Goal: Task Accomplishment & Management: Use online tool/utility

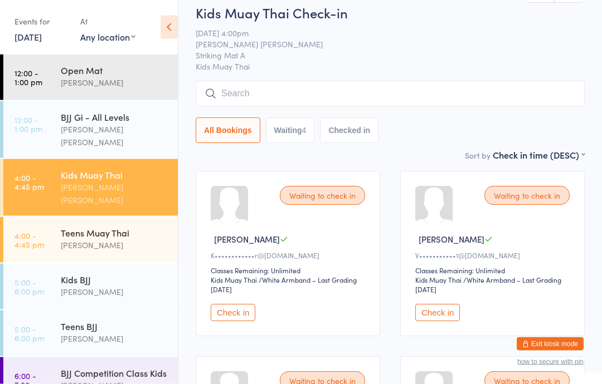
scroll to position [25, 0]
click at [421, 321] on button "Check in" at bounding box center [437, 312] width 45 height 17
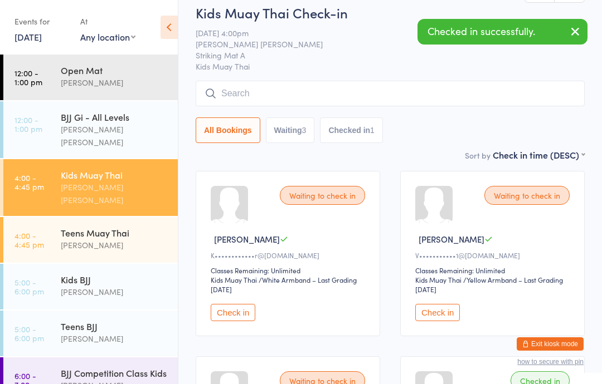
click at [431, 321] on button "Check in" at bounding box center [437, 312] width 45 height 17
click at [97, 264] on div "Kids BJJ [PERSON_NAME]" at bounding box center [119, 286] width 117 height 44
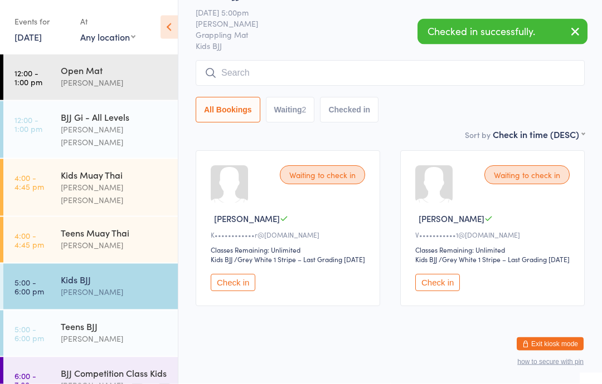
scroll to position [65, 0]
click at [441, 284] on button "Check in" at bounding box center [437, 283] width 45 height 17
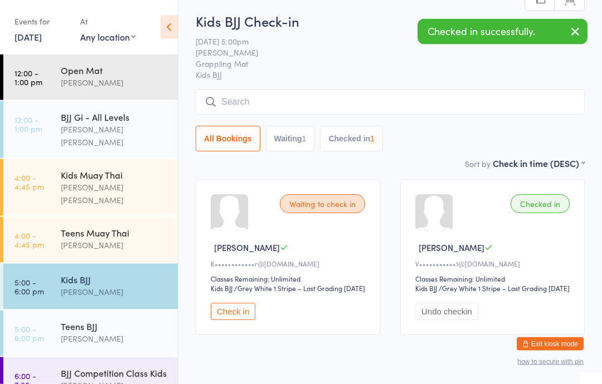
scroll to position [0, 0]
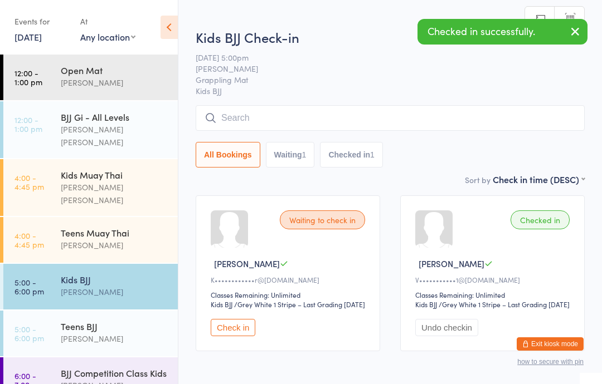
click at [513, 107] on input "search" at bounding box center [389, 118] width 389 height 26
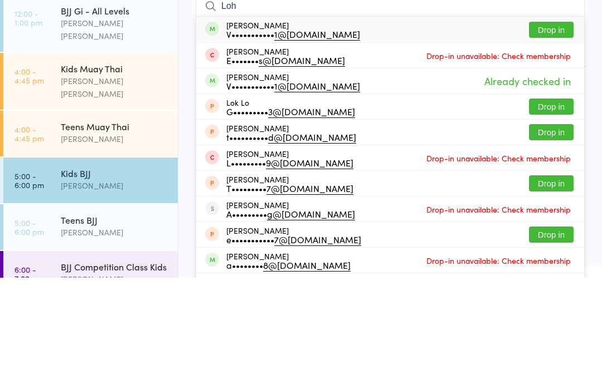
type input "Loh"
click at [559, 128] on button "Drop in" at bounding box center [551, 136] width 45 height 16
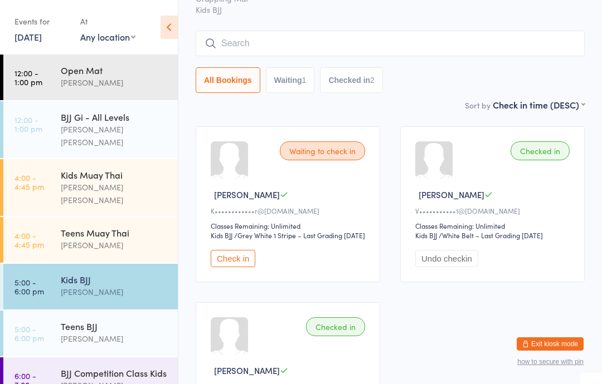
click at [287, 43] on input "search" at bounding box center [389, 44] width 389 height 26
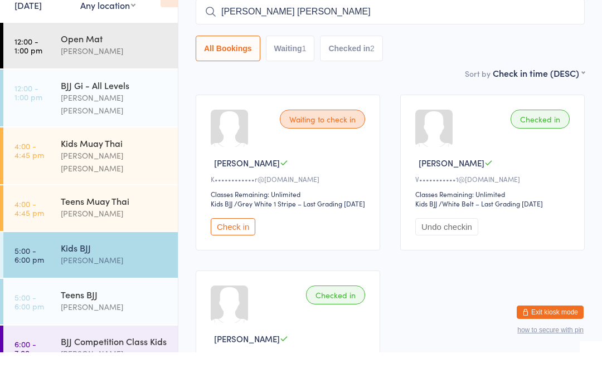
type input "[PERSON_NAME] [PERSON_NAME]"
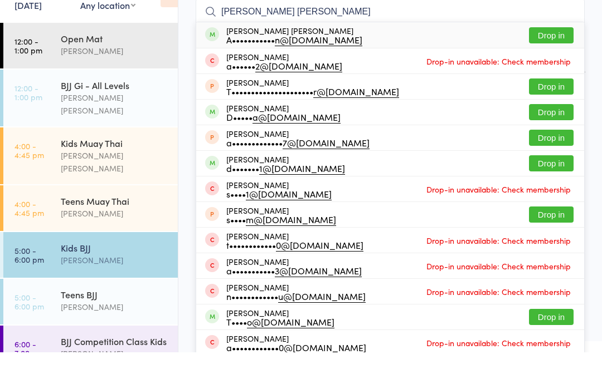
click at [553, 59] on button "Drop in" at bounding box center [551, 67] width 45 height 16
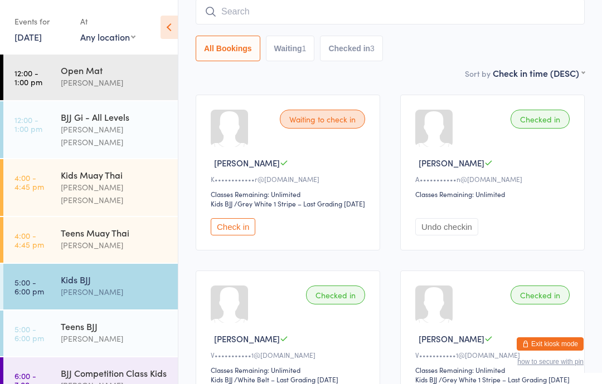
click at [102, 169] on div "Kids Muay Thai" at bounding box center [114, 175] width 107 height 12
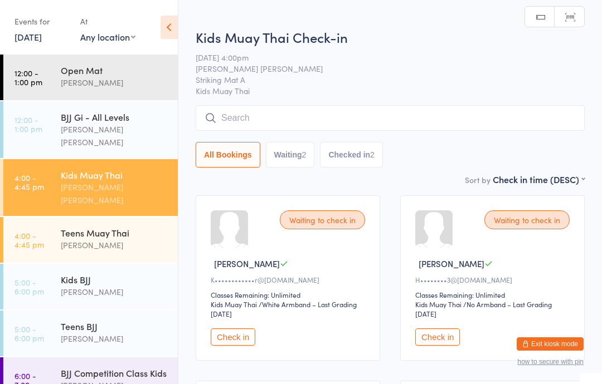
click at [432, 345] on button "Check in" at bounding box center [437, 337] width 45 height 17
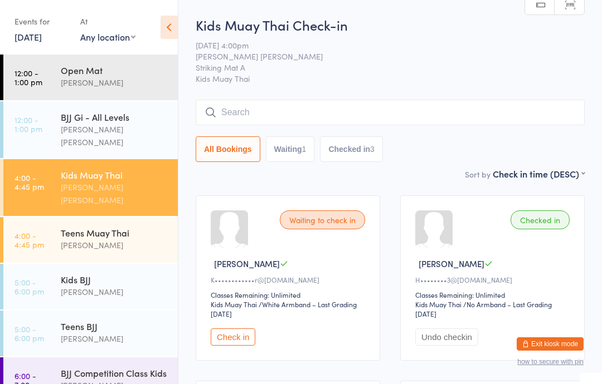
click at [302, 112] on input "search" at bounding box center [389, 113] width 389 height 26
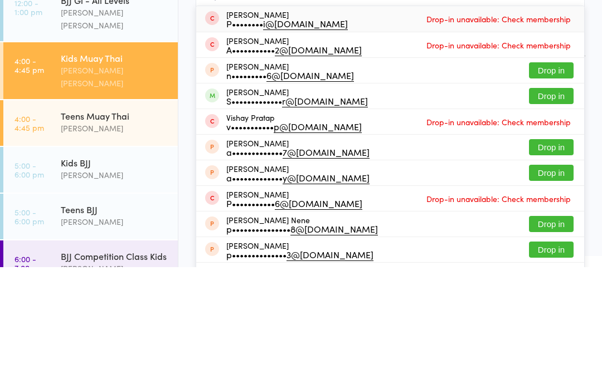
type input "Praty"
click at [566, 205] on button "Drop in" at bounding box center [551, 213] width 45 height 16
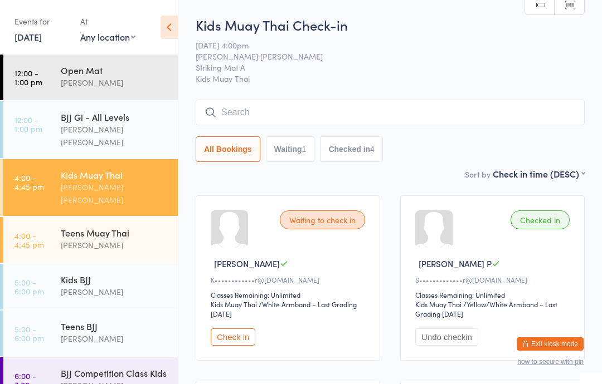
click at [277, 110] on input "search" at bounding box center [389, 113] width 389 height 26
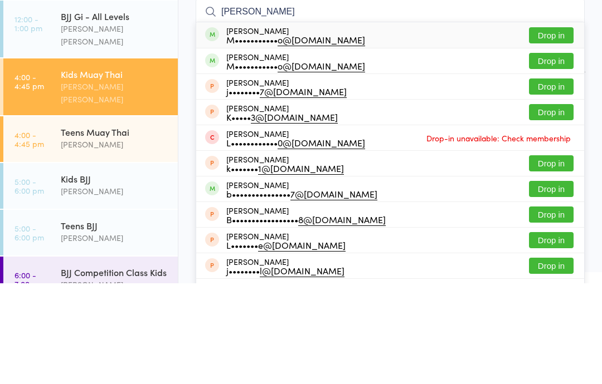
type input "[PERSON_NAME]"
click at [542, 128] on button "Drop in" at bounding box center [551, 136] width 45 height 16
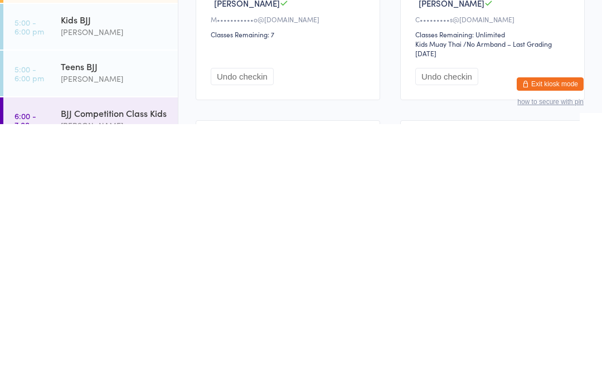
scroll to position [1, 0]
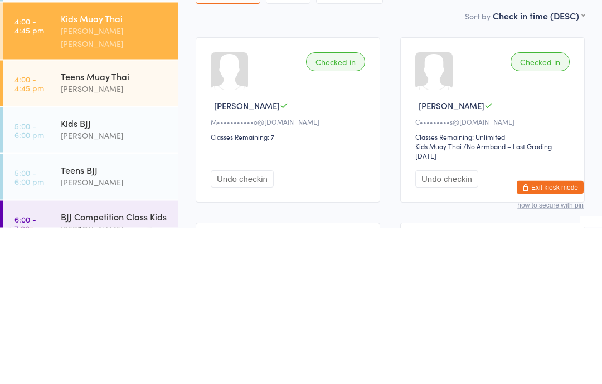
click at [134, 273] on div "Kids BJJ" at bounding box center [114, 279] width 107 height 12
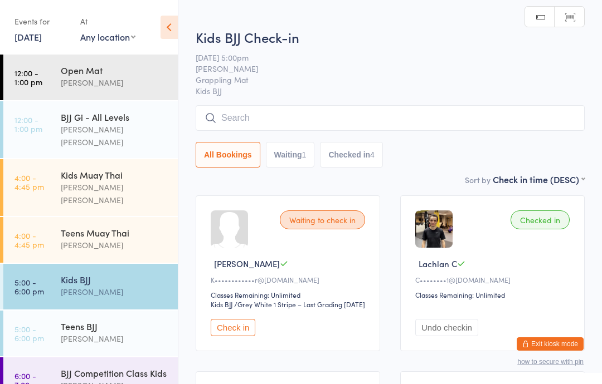
click at [126, 286] on div "[PERSON_NAME]" at bounding box center [114, 292] width 107 height 13
click at [412, 113] on input "search" at bounding box center [389, 118] width 389 height 26
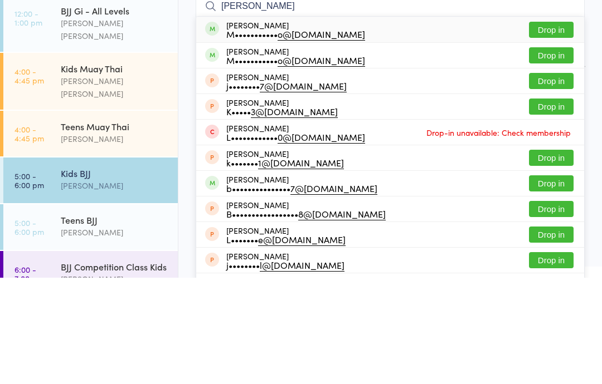
type input "[PERSON_NAME]"
click at [555, 154] on button "Drop in" at bounding box center [551, 162] width 45 height 16
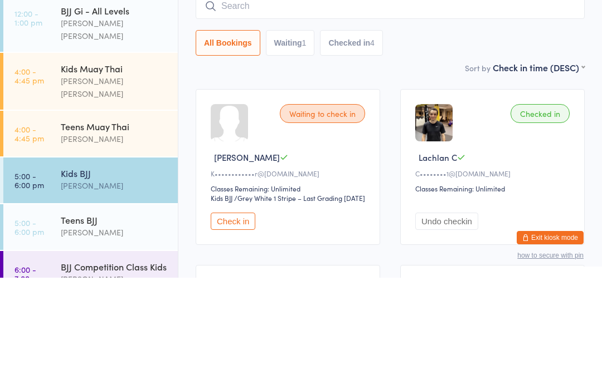
scroll to position [106, 0]
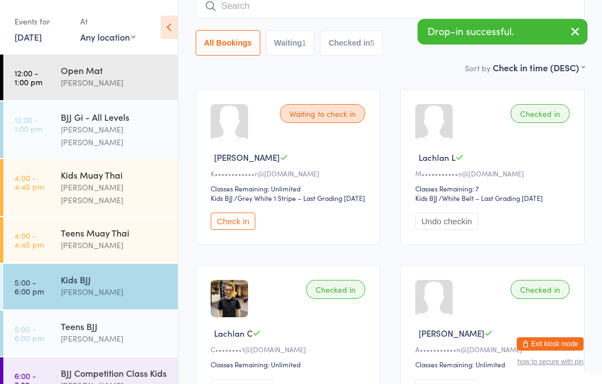
click at [312, 8] on input "search" at bounding box center [389, 6] width 389 height 26
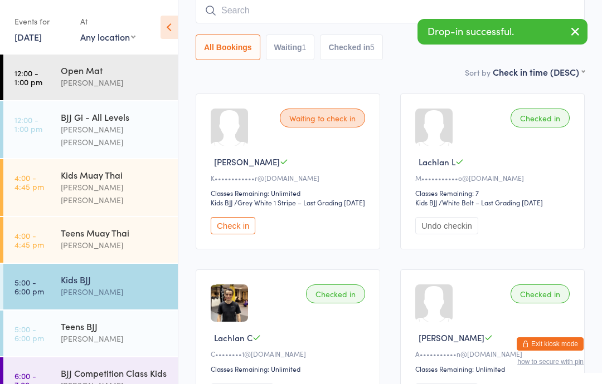
scroll to position [101, 0]
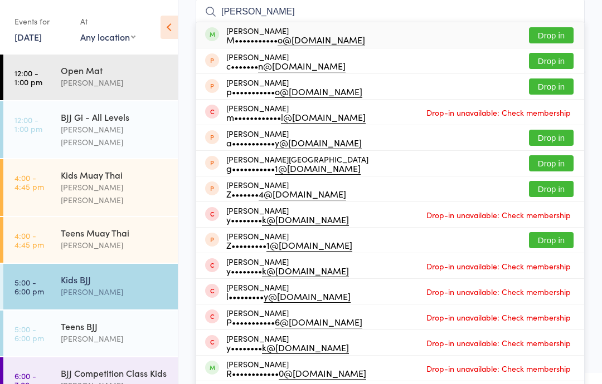
type input "[PERSON_NAME]"
click at [384, 28] on div "[PERSON_NAME] M••••••••••• o@[DOMAIN_NAME] Drop in" at bounding box center [390, 35] width 388 height 26
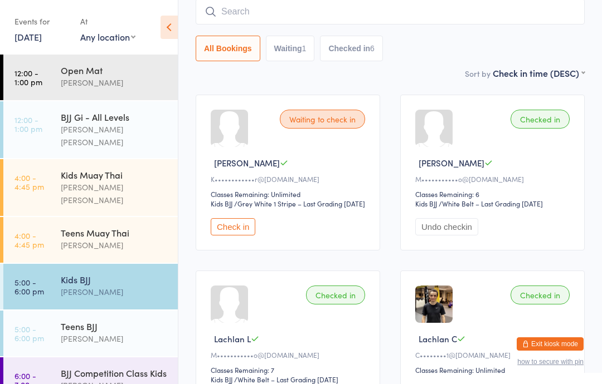
click at [432, 303] on img at bounding box center [433, 304] width 37 height 37
click at [299, 3] on input "search" at bounding box center [389, 12] width 389 height 26
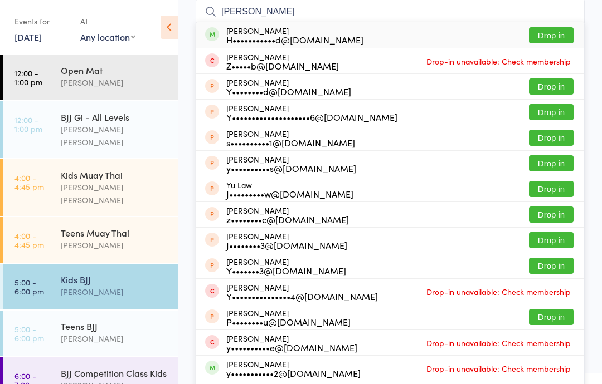
type input "[PERSON_NAME]"
click at [541, 27] on button "Drop in" at bounding box center [551, 35] width 45 height 16
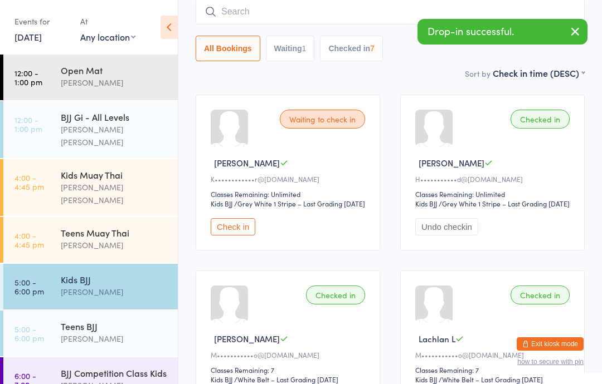
click at [348, 2] on input "search" at bounding box center [389, 12] width 389 height 26
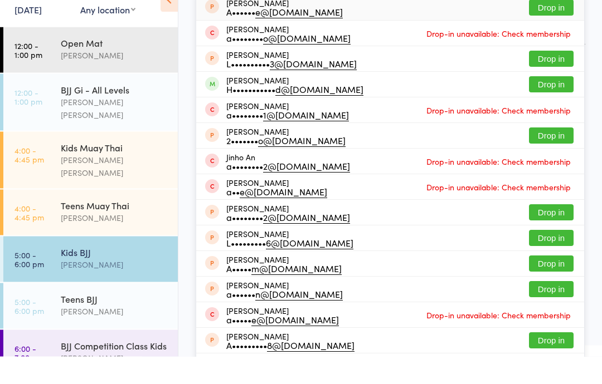
type input "Anw"
click at [550, 104] on button "Drop in" at bounding box center [551, 112] width 45 height 16
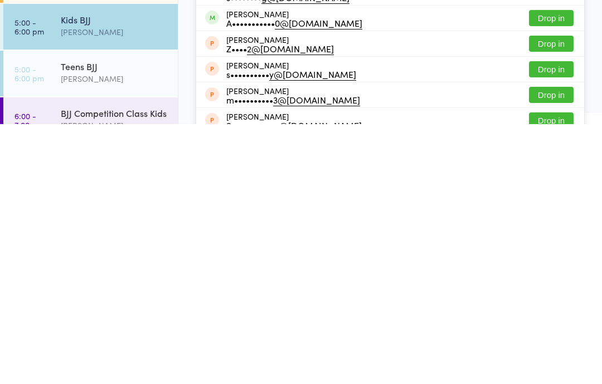
scroll to position [38, 0]
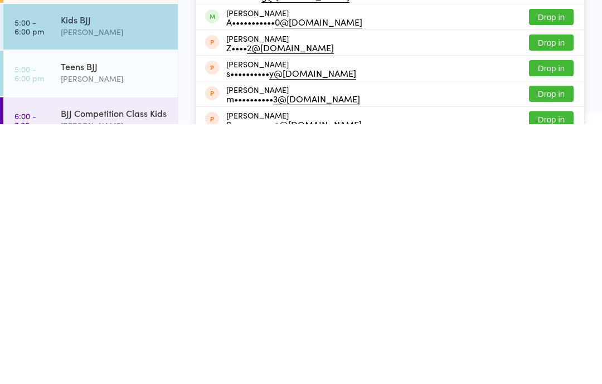
type input "[PERSON_NAME]"
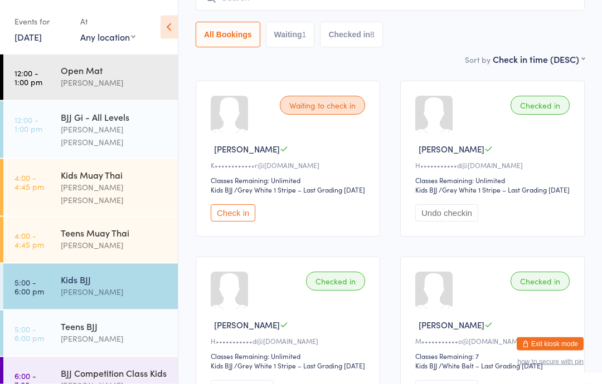
scroll to position [0, 0]
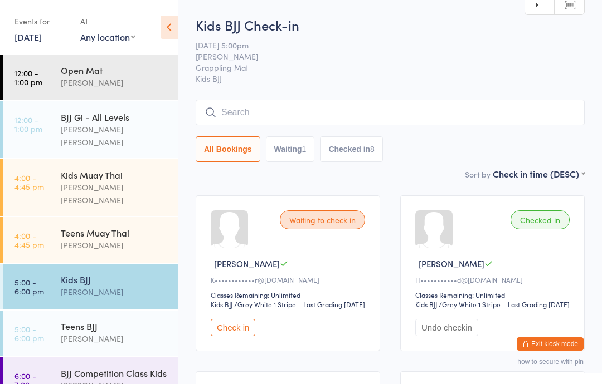
click at [380, 111] on input "search" at bounding box center [389, 113] width 389 height 26
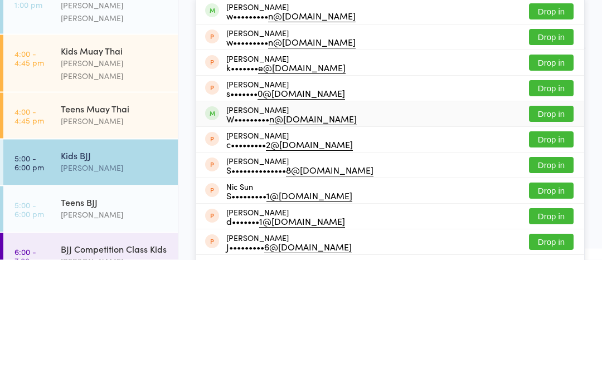
type input "[PERSON_NAME]"
click at [312, 239] on div "W••••••••• n@[DOMAIN_NAME]" at bounding box center [291, 243] width 130 height 9
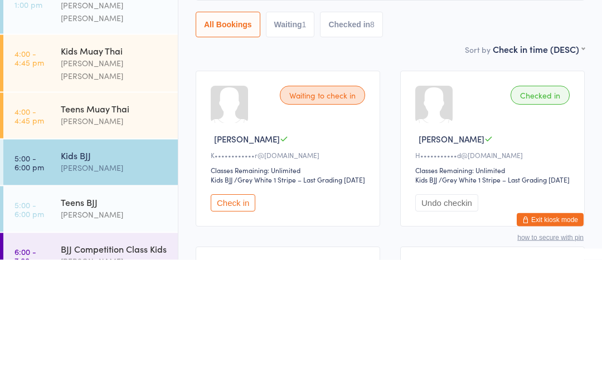
scroll to position [125, 0]
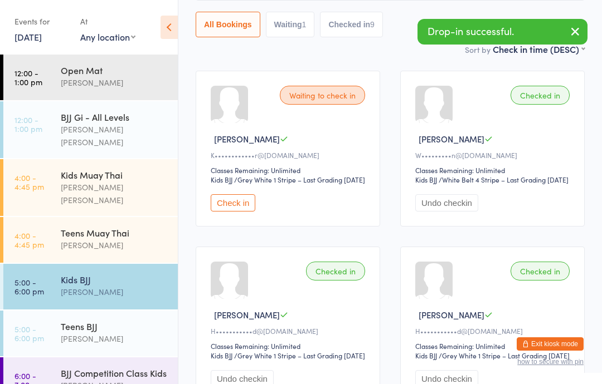
click at [65, 333] on div "[PERSON_NAME]" at bounding box center [114, 339] width 107 height 13
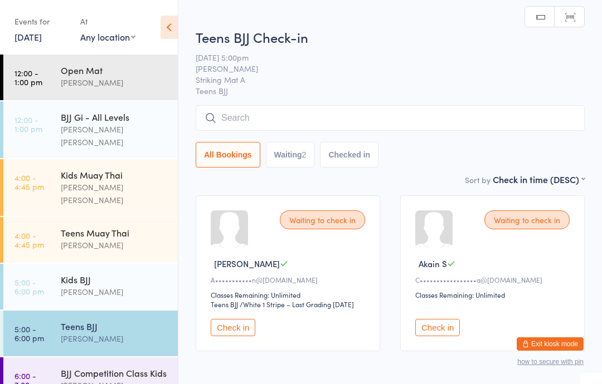
click at [265, 125] on input "search" at bounding box center [389, 118] width 389 height 26
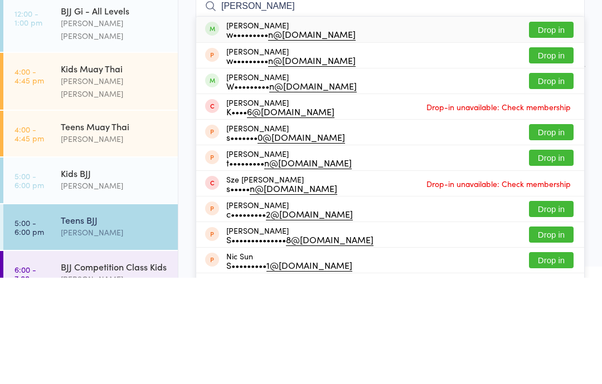
type input "[PERSON_NAME]"
click at [547, 128] on button "Drop in" at bounding box center [551, 136] width 45 height 16
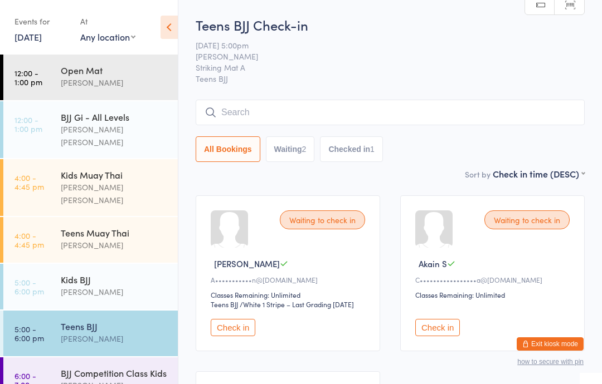
click at [224, 109] on input "search" at bounding box center [389, 113] width 389 height 26
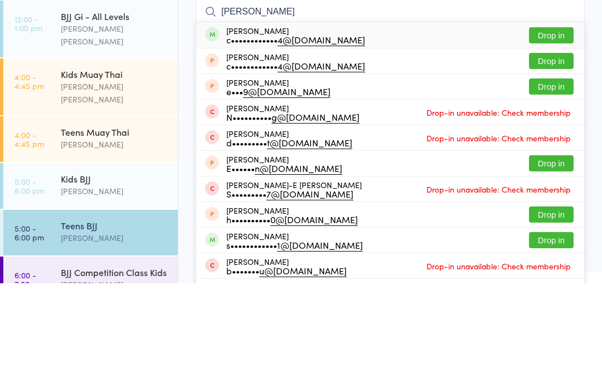
type input "[PERSON_NAME]"
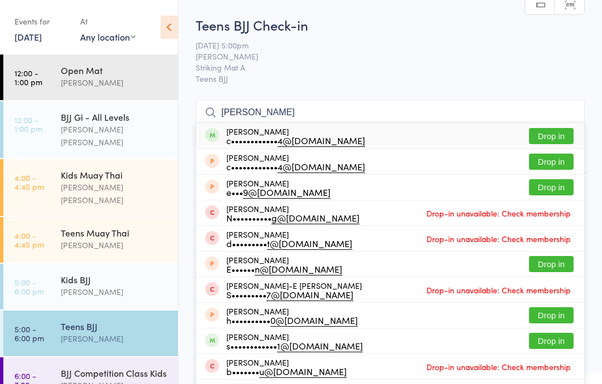
click at [132, 320] on div "Teens BJJ" at bounding box center [114, 326] width 107 height 12
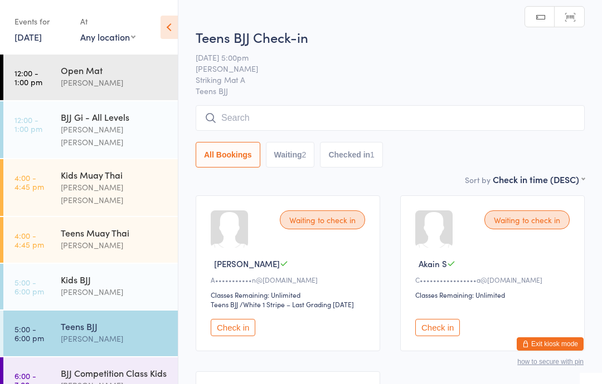
click at [334, 118] on input "search" at bounding box center [389, 118] width 389 height 26
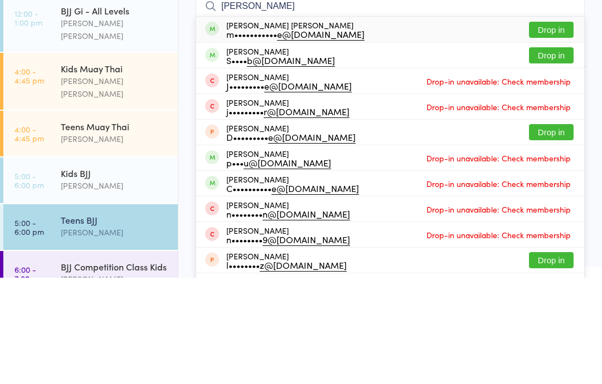
type input "[PERSON_NAME]"
click at [549, 128] on button "Drop in" at bounding box center [551, 136] width 45 height 16
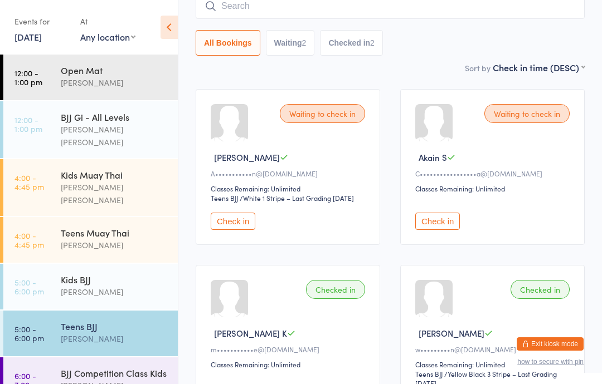
click at [213, 14] on input "search" at bounding box center [389, 6] width 389 height 26
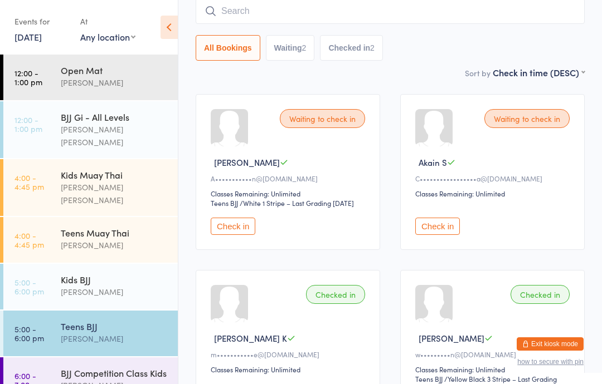
scroll to position [101, 0]
type input "N"
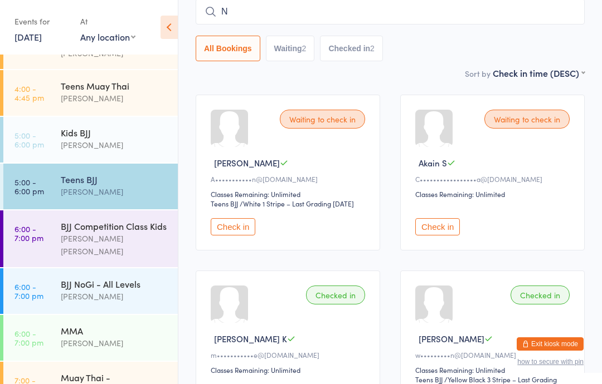
scroll to position [175, 0]
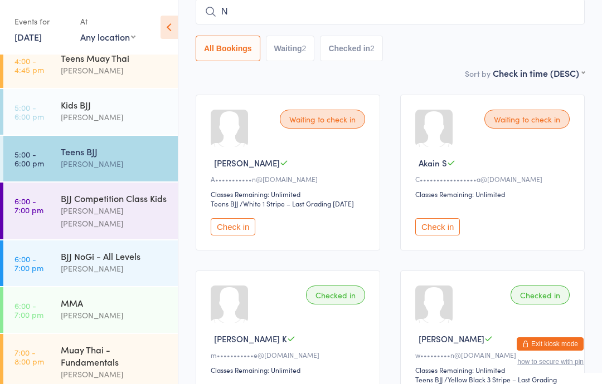
click at [79, 111] on div "[PERSON_NAME]" at bounding box center [114, 117] width 107 height 13
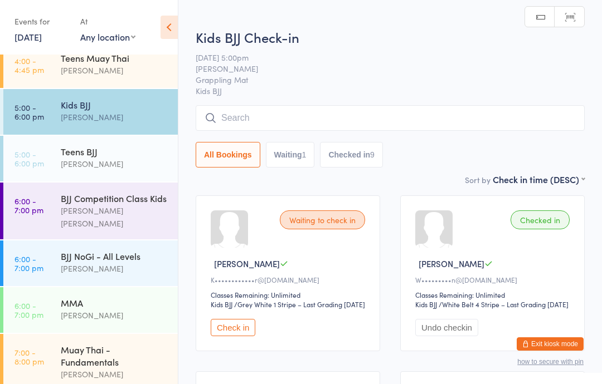
click at [218, 126] on input "search" at bounding box center [389, 118] width 389 height 26
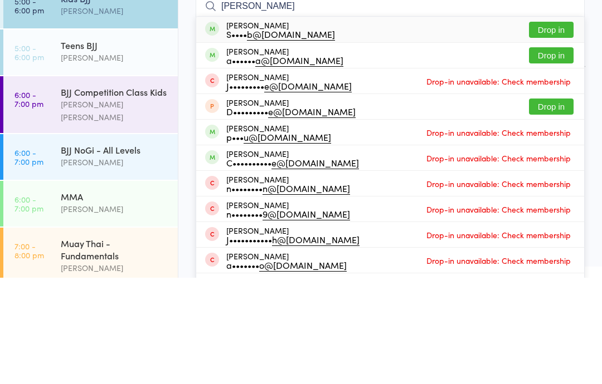
type input "[PERSON_NAME]"
click at [540, 154] on button "Drop in" at bounding box center [551, 162] width 45 height 16
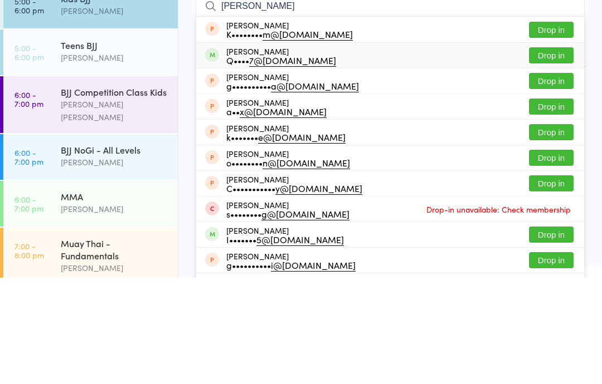
type input "[PERSON_NAME]"
click at [338, 149] on div "[PERSON_NAME] Q•••• 7@[DOMAIN_NAME] Drop in" at bounding box center [390, 161] width 388 height 25
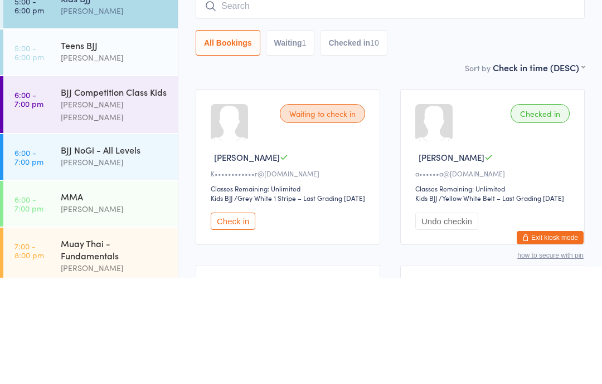
scroll to position [106, 0]
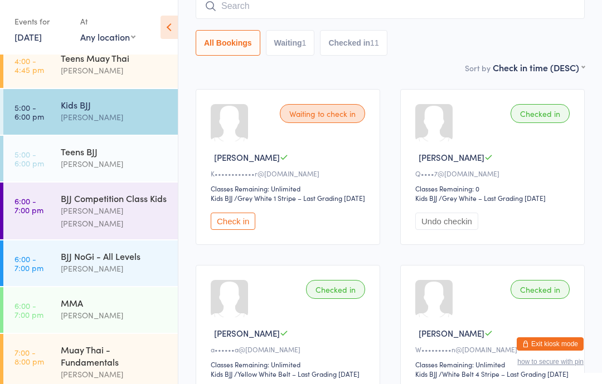
click at [319, 17] on input "search" at bounding box center [389, 6] width 389 height 26
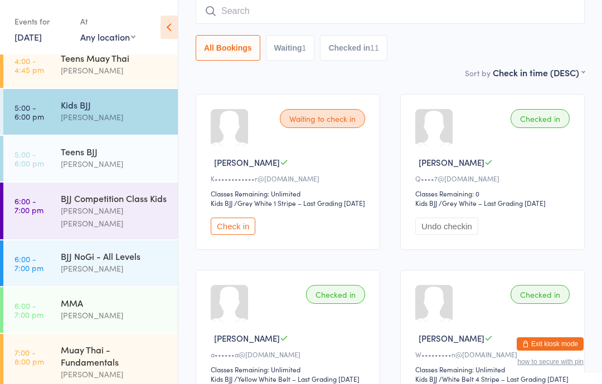
scroll to position [101, 0]
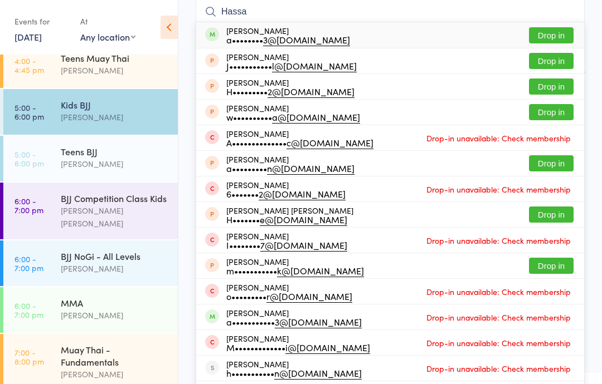
type input "Hassa"
click at [553, 35] on button "Drop in" at bounding box center [551, 35] width 45 height 16
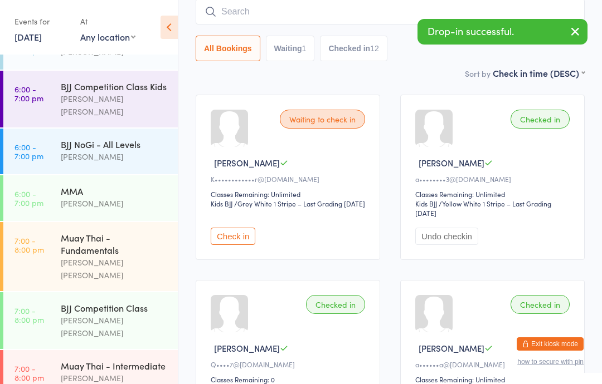
scroll to position [282, 0]
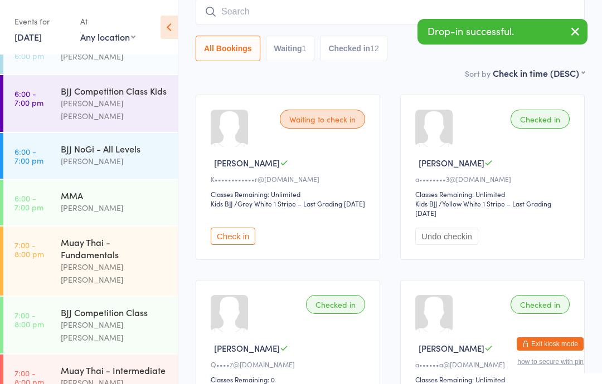
click at [115, 97] on div "[PERSON_NAME] [PERSON_NAME]" at bounding box center [114, 110] width 107 height 26
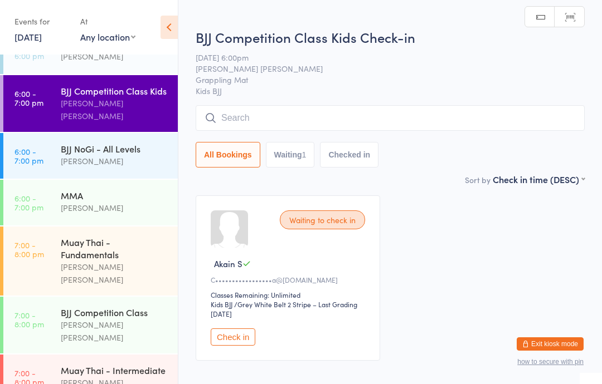
click at [314, 114] on input "search" at bounding box center [389, 118] width 389 height 26
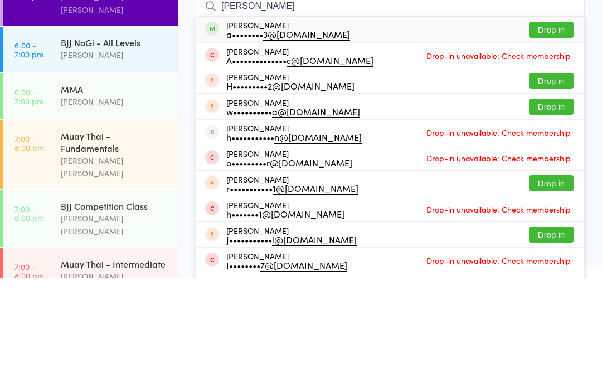
type input "[PERSON_NAME]"
click at [547, 128] on button "Drop in" at bounding box center [551, 136] width 45 height 16
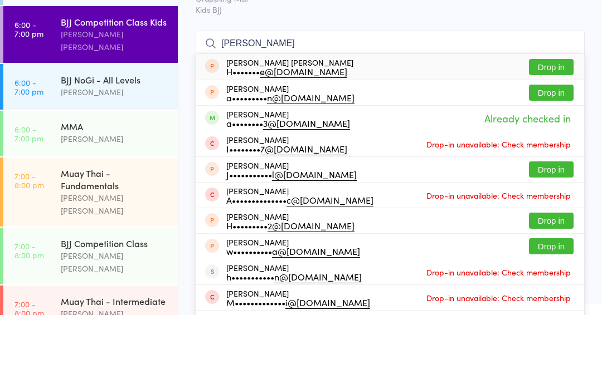
type input "Hassa"
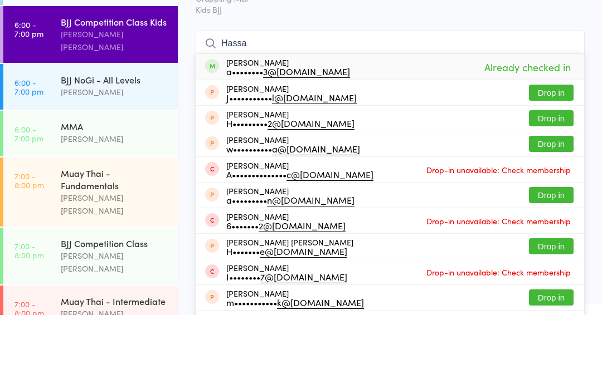
click at [119, 155] on div "[PERSON_NAME]" at bounding box center [114, 161] width 107 height 13
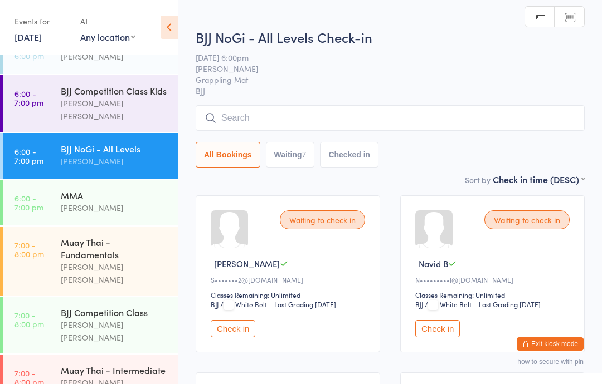
click at [118, 85] on div "BJJ Competition Class Kids" at bounding box center [114, 91] width 107 height 12
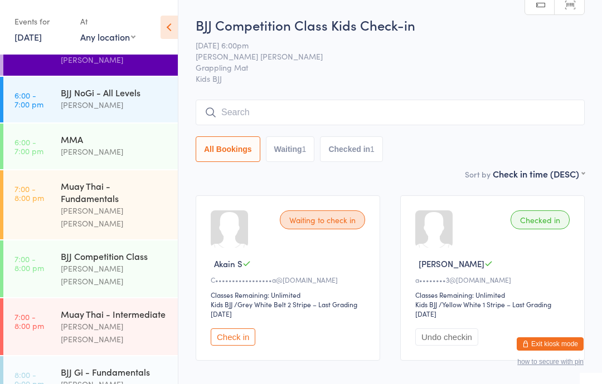
scroll to position [338, 0]
click at [123, 180] on div "Muay Thai - Fundamentals" at bounding box center [114, 192] width 107 height 25
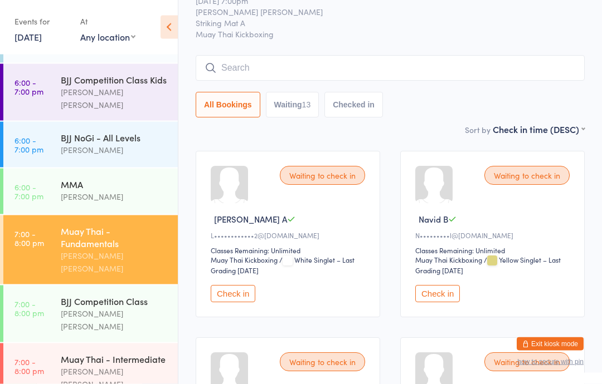
scroll to position [46, 0]
click at [284, 77] on input "search" at bounding box center [389, 67] width 389 height 26
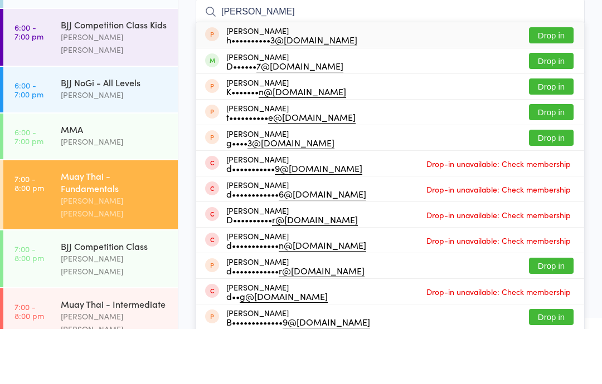
type input "[PERSON_NAME]"
click at [549, 108] on button "Drop in" at bounding box center [551, 116] width 45 height 16
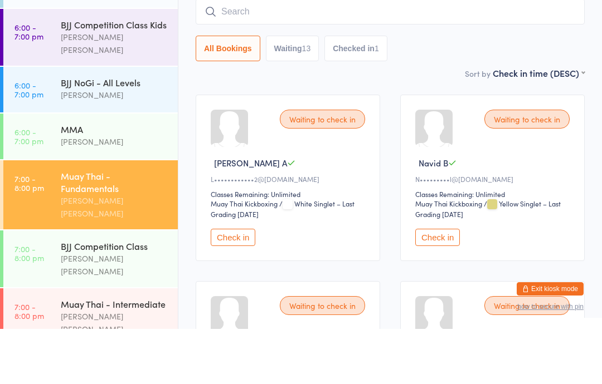
click at [77, 144] on div "[PERSON_NAME]" at bounding box center [114, 150] width 107 height 13
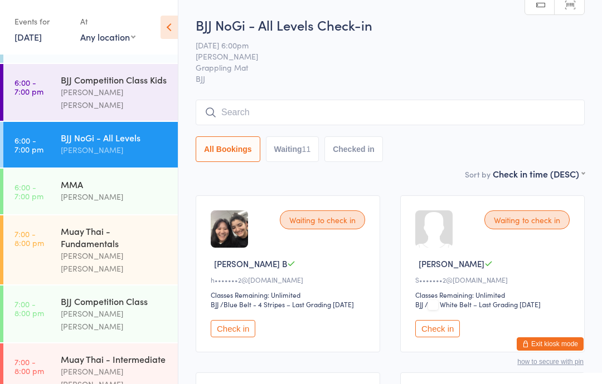
click at [287, 111] on input "search" at bounding box center [389, 113] width 389 height 26
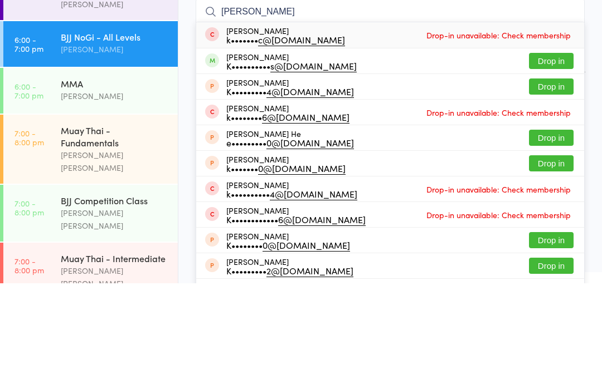
scroll to position [101, 0]
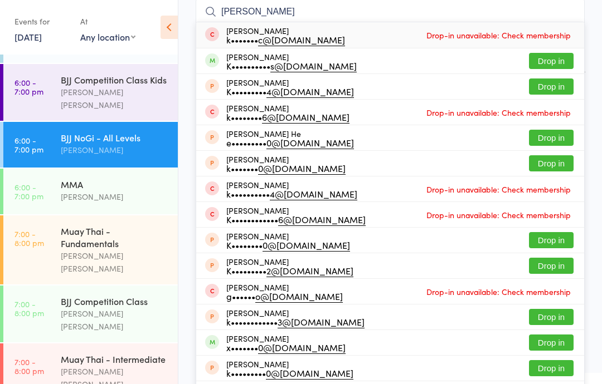
type input "[PERSON_NAME]"
click at [549, 60] on button "Drop in" at bounding box center [551, 61] width 45 height 16
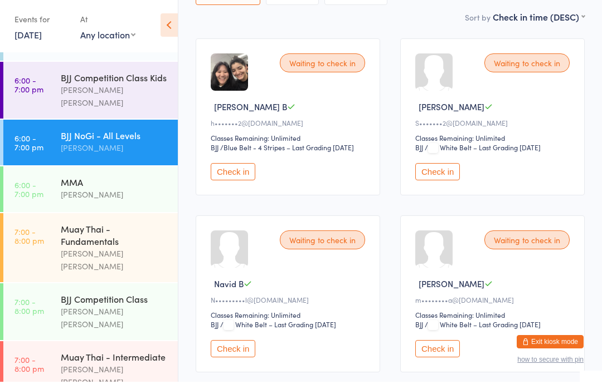
click at [239, 360] on button "Check in" at bounding box center [233, 351] width 45 height 17
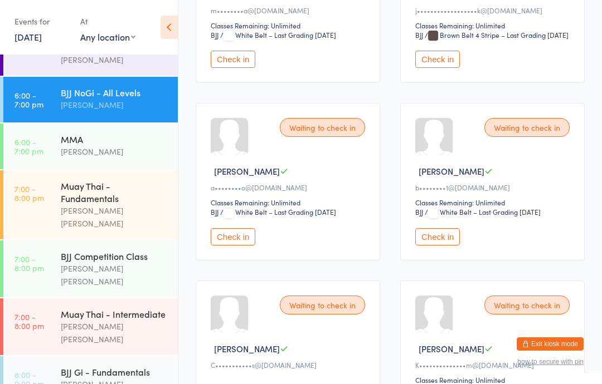
scroll to position [338, 0]
click at [123, 180] on div "Muay Thai - Fundamentals" at bounding box center [114, 192] width 107 height 25
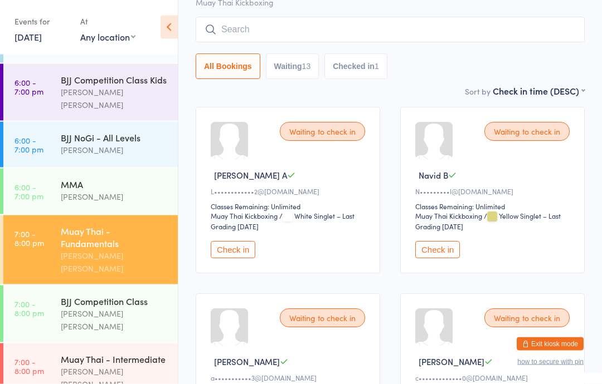
scroll to position [89, 0]
click at [436, 252] on button "Check in" at bounding box center [437, 249] width 45 height 17
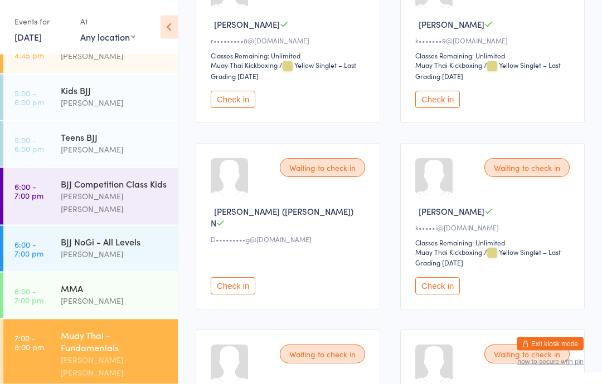
scroll to position [613, 0]
click at [89, 248] on div "[PERSON_NAME]" at bounding box center [114, 254] width 107 height 13
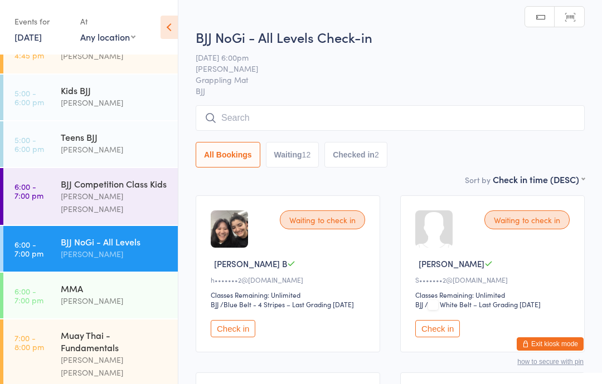
click at [331, 120] on input "search" at bounding box center [389, 118] width 389 height 26
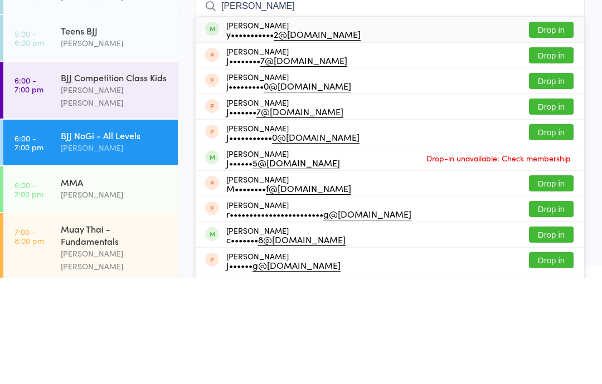
type input "[PERSON_NAME]"
click at [388, 123] on div "[PERSON_NAME] y••••••••••• 2@[DOMAIN_NAME] Drop in" at bounding box center [390, 136] width 388 height 26
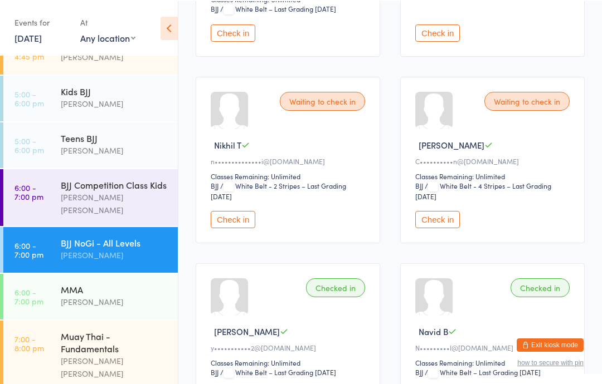
click at [442, 227] on button "Check in" at bounding box center [437, 218] width 45 height 17
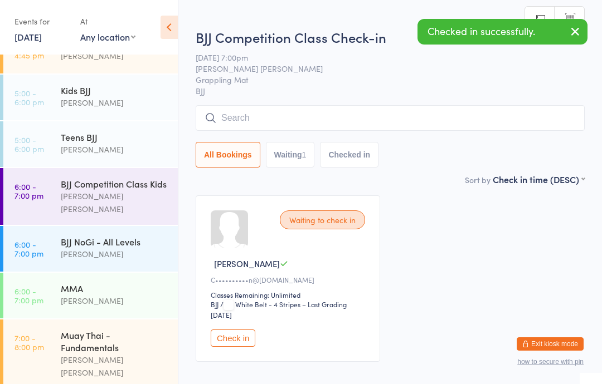
click at [241, 341] on button "Check in" at bounding box center [233, 338] width 45 height 17
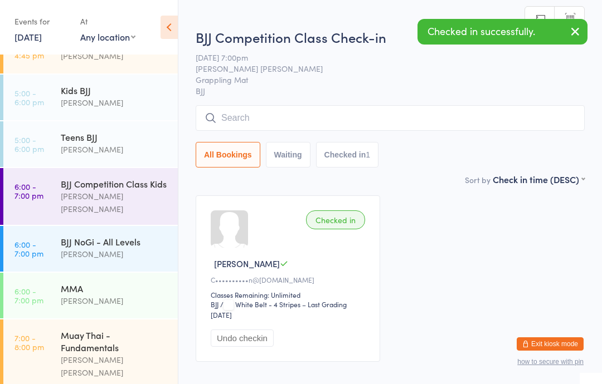
click at [114, 248] on div "[PERSON_NAME]" at bounding box center [114, 254] width 107 height 13
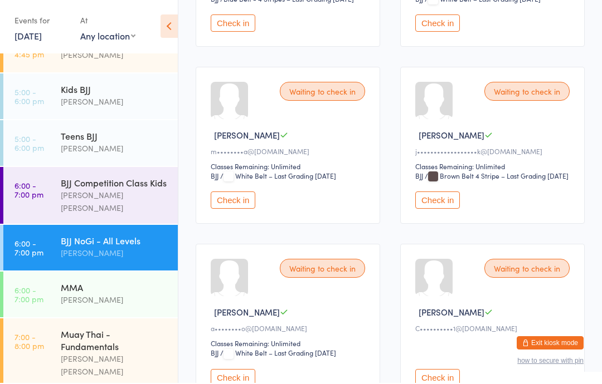
scroll to position [306, 0]
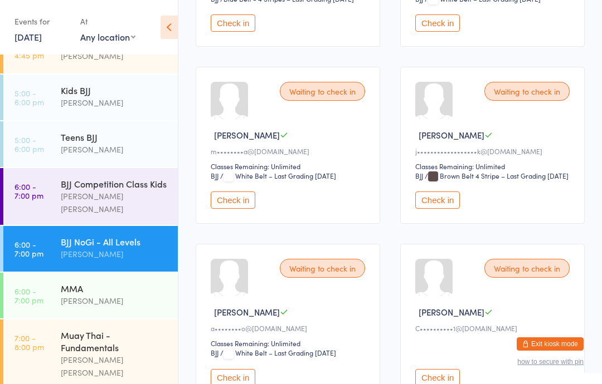
click at [250, 209] on button "Check in" at bounding box center [233, 200] width 45 height 17
click at [249, 209] on button "Check in" at bounding box center [233, 200] width 45 height 17
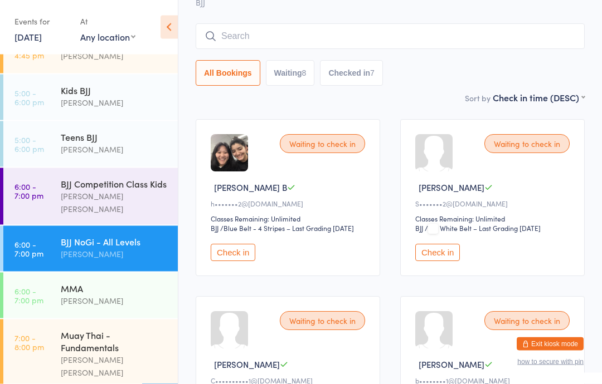
scroll to position [0, 0]
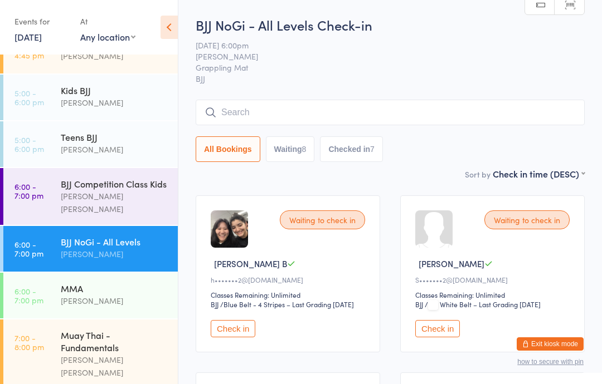
click at [232, 112] on input "search" at bounding box center [389, 113] width 389 height 26
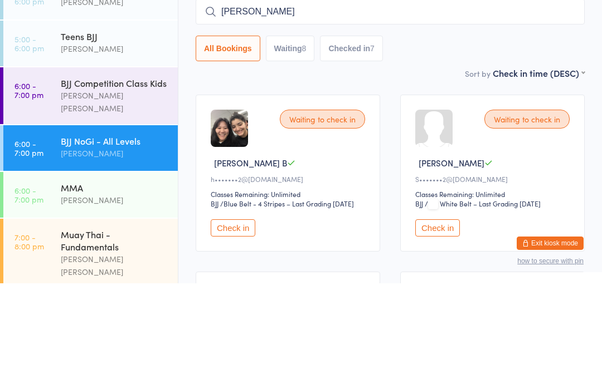
type input "[PERSON_NAME]"
click at [307, 100] on input "search" at bounding box center [389, 113] width 389 height 26
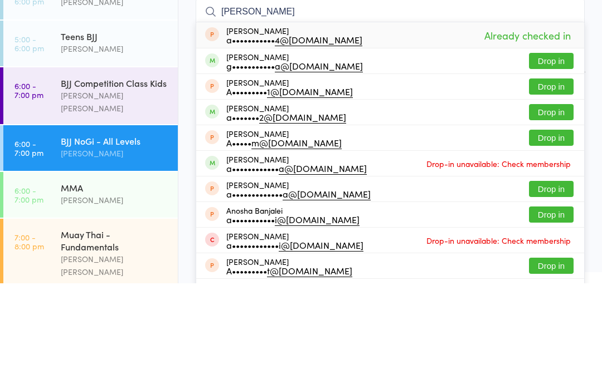
type input "[PERSON_NAME]"
click at [547, 179] on button "Drop in" at bounding box center [551, 187] width 45 height 16
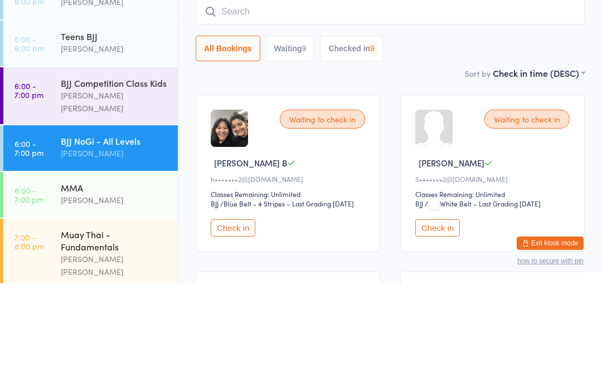
click at [326, 195] on div "Waiting to check in [PERSON_NAME] B h••••••• 2@[DOMAIN_NAME] Classes Remaining:…" at bounding box center [287, 273] width 184 height 157
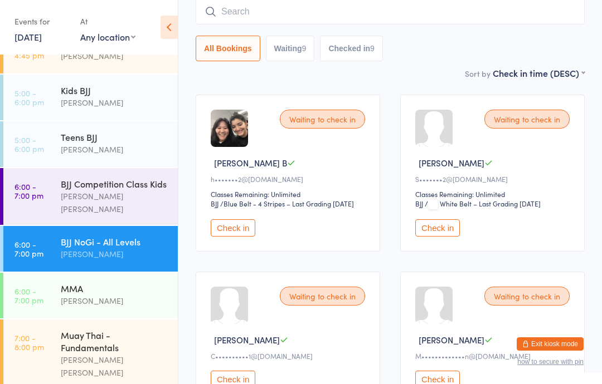
click at [102, 248] on div "[PERSON_NAME]" at bounding box center [114, 254] width 107 height 13
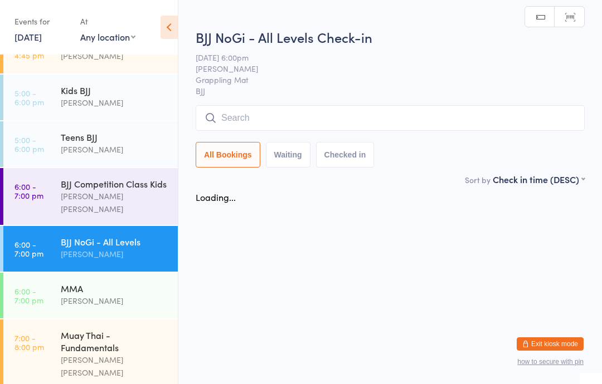
scroll to position [0, 0]
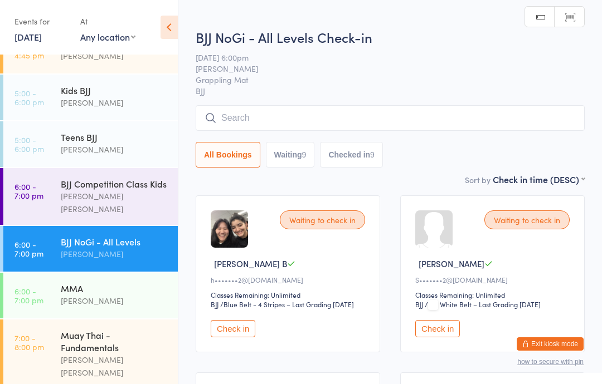
click at [256, 118] on input "search" at bounding box center [389, 118] width 389 height 26
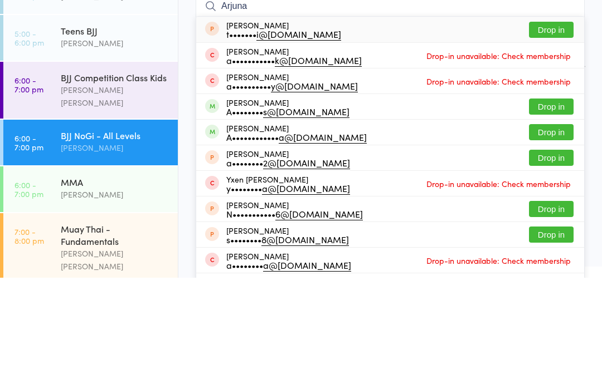
type input "Arjuna"
click at [558, 205] on button "Drop in" at bounding box center [551, 213] width 45 height 16
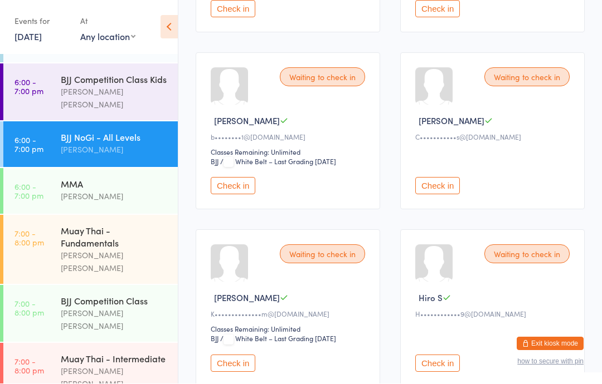
scroll to position [472, 0]
click at [116, 353] on div "Muay Thai - Intermediate" at bounding box center [114, 359] width 107 height 12
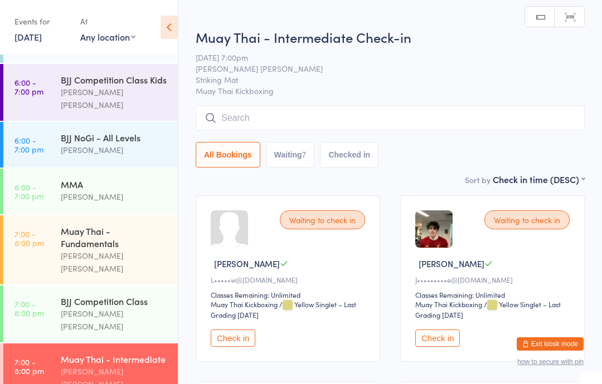
click at [287, 106] on input "search" at bounding box center [389, 118] width 389 height 26
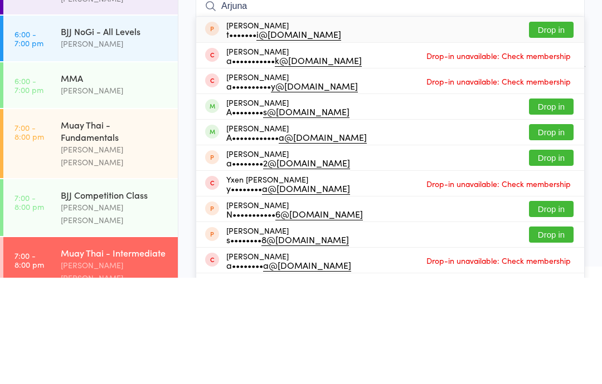
type input "Arjuna"
click at [555, 205] on button "Drop in" at bounding box center [551, 213] width 45 height 16
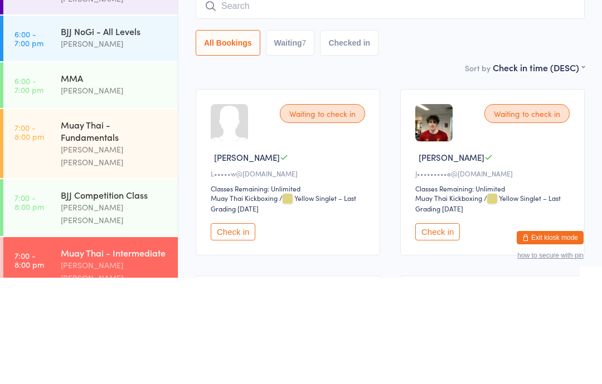
scroll to position [106, 0]
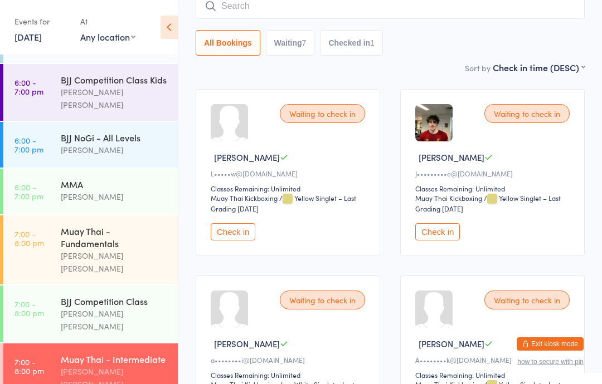
click at [116, 131] on div "BJJ NoGi - All Levels" at bounding box center [114, 137] width 107 height 12
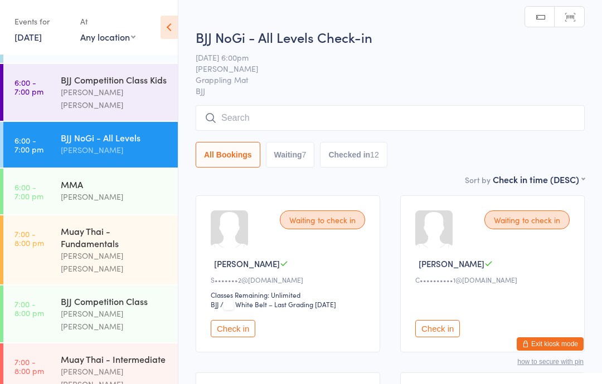
click at [297, 157] on button "Waiting 7" at bounding box center [290, 155] width 49 height 26
select select "0"
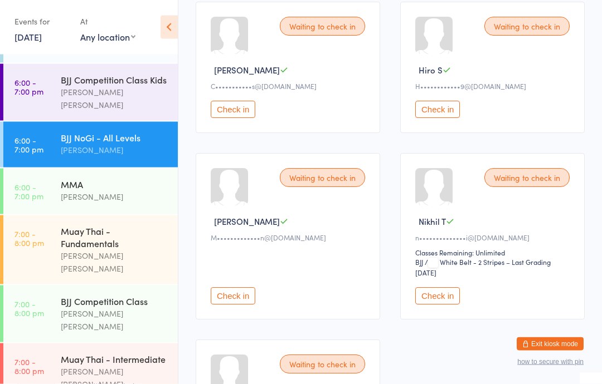
scroll to position [371, 0]
click at [443, 300] on button "Check in" at bounding box center [437, 295] width 45 height 17
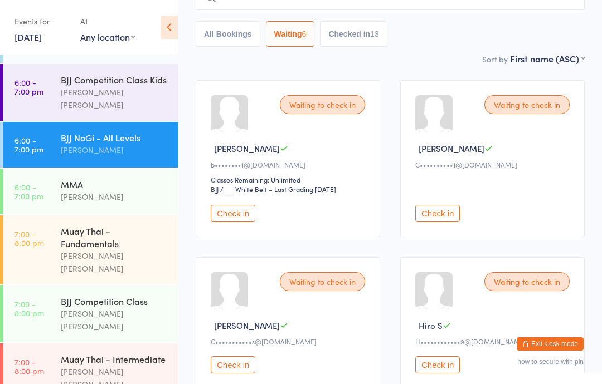
scroll to position [116, 0]
click at [232, 217] on button "Check in" at bounding box center [233, 212] width 45 height 17
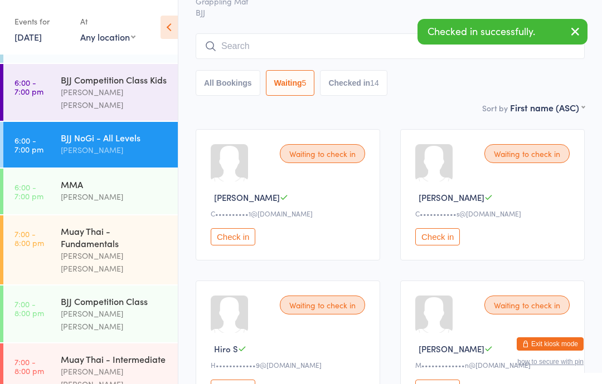
scroll to position [60, 0]
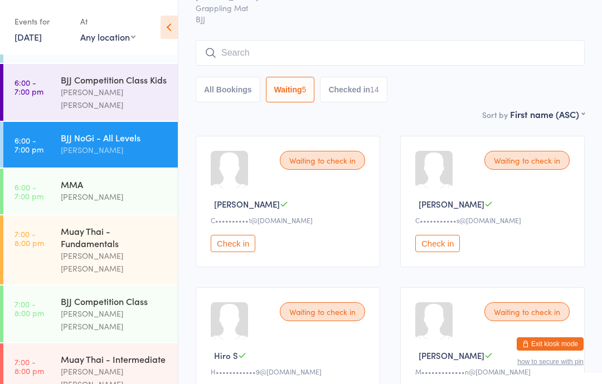
click at [277, 48] on input "search" at bounding box center [389, 53] width 389 height 26
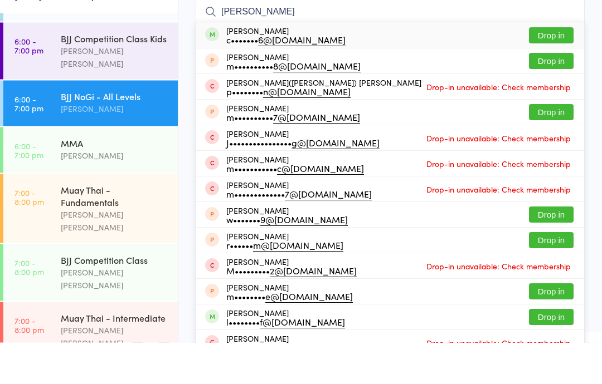
type input "[PERSON_NAME]"
click at [563, 69] on button "Drop in" at bounding box center [551, 77] width 45 height 16
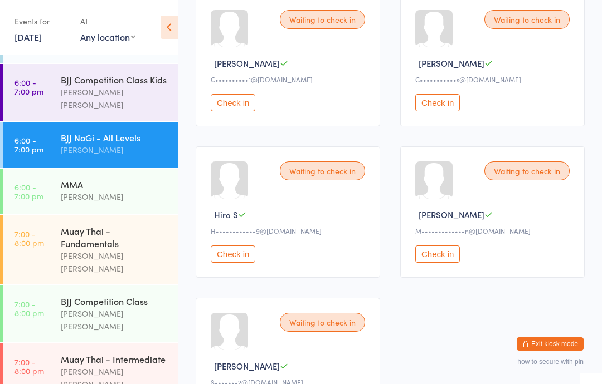
scroll to position [0, 0]
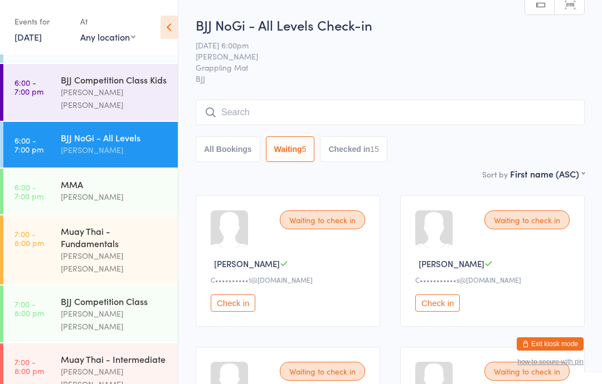
click at [255, 91] on div "BJJ NoGi - All Levels Check-in [DATE] 6:00pm [PERSON_NAME] Grappling Mat BJJ Ma…" at bounding box center [389, 92] width 389 height 152
click at [233, 124] on input "search" at bounding box center [389, 113] width 389 height 26
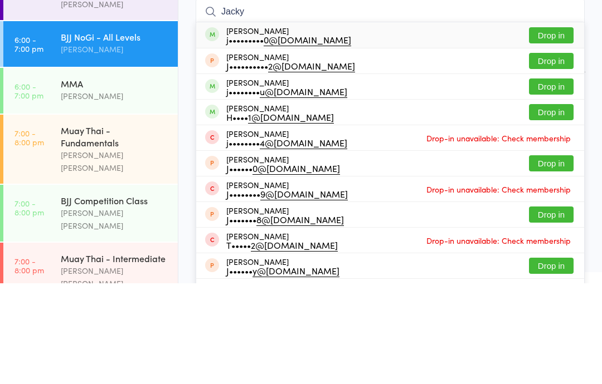
type input "Jacky"
click at [540, 128] on button "Drop in" at bounding box center [551, 136] width 45 height 16
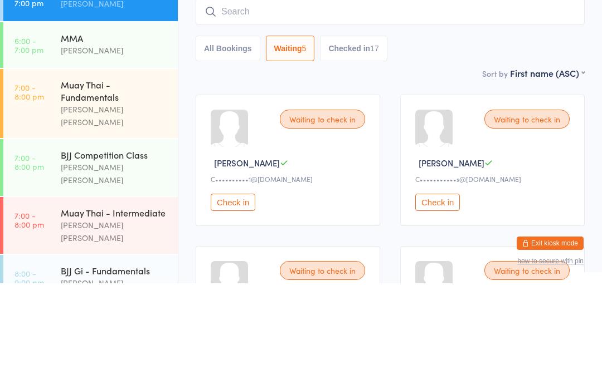
scroll to position [338, 0]
click at [114, 251] on div "BJJ Competition Class" at bounding box center [114, 257] width 107 height 12
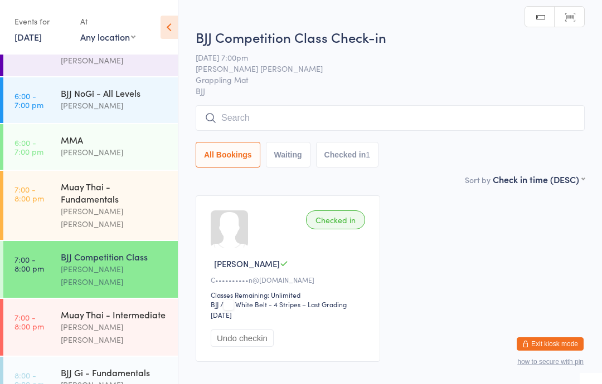
click at [416, 118] on input "search" at bounding box center [389, 118] width 389 height 26
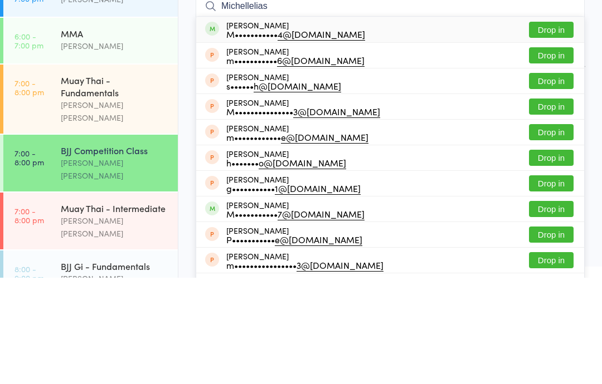
type input "Michellelias"
click at [554, 128] on button "Drop in" at bounding box center [551, 136] width 45 height 16
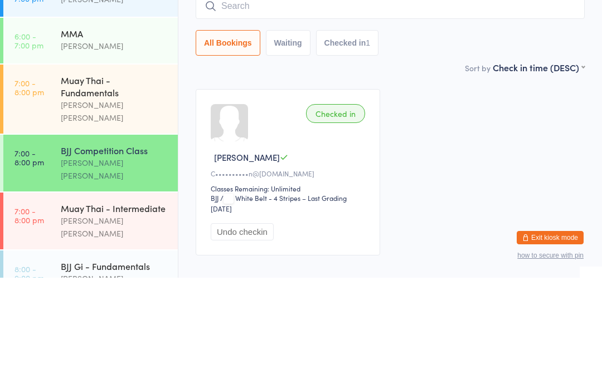
scroll to position [70, 0]
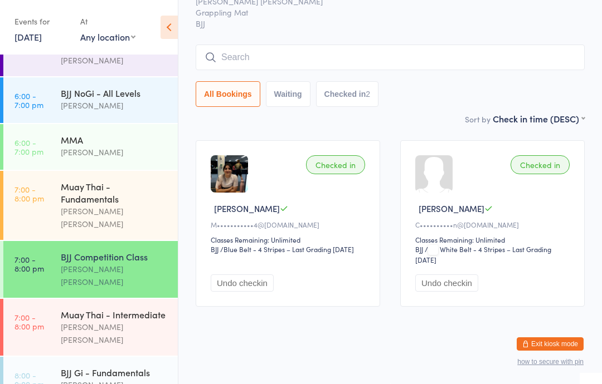
click at [101, 180] on div "Muay Thai - Fundamentals" at bounding box center [114, 192] width 107 height 25
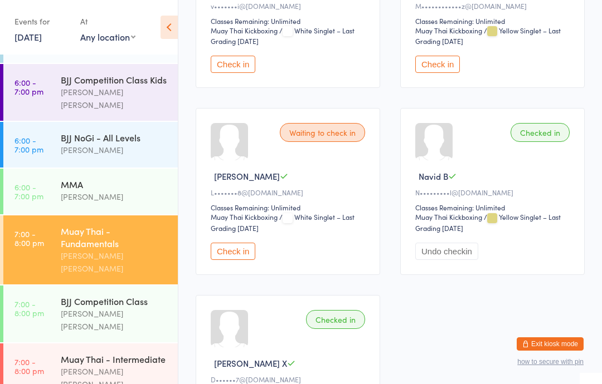
scroll to position [1414, 0]
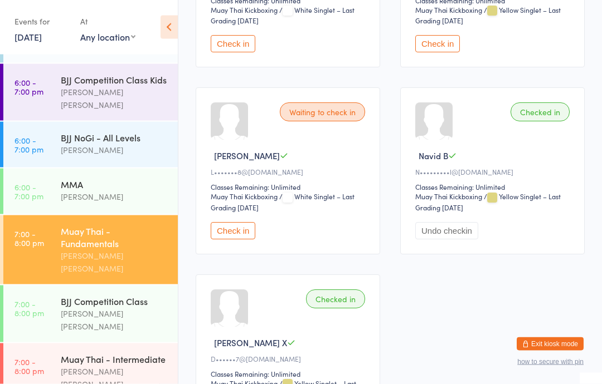
click at [121, 365] on div "[PERSON_NAME] [PERSON_NAME]" at bounding box center [114, 378] width 107 height 26
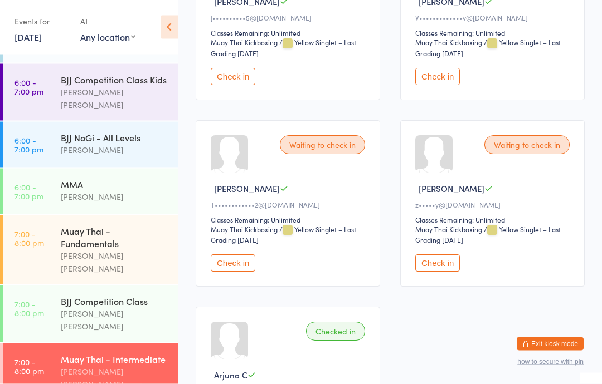
scroll to position [635, 0]
click at [434, 272] on button "Check in" at bounding box center [437, 263] width 45 height 17
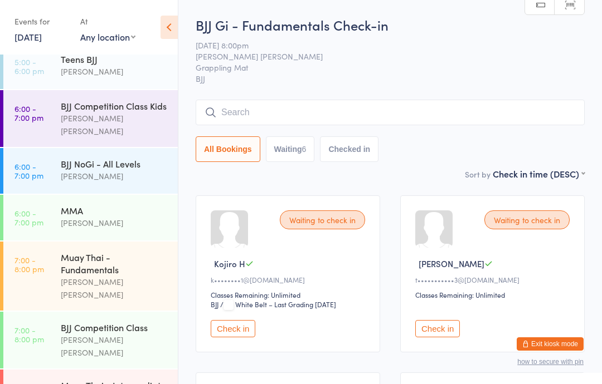
scroll to position [268, 0]
click at [64, 251] on div "Muay Thai - Fundamentals" at bounding box center [114, 263] width 107 height 25
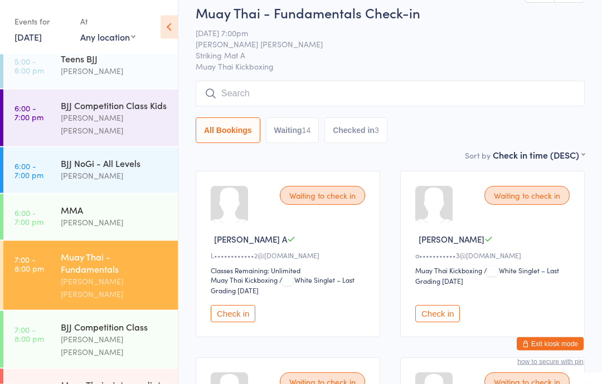
click at [433, 321] on button "Check in" at bounding box center [437, 314] width 45 height 17
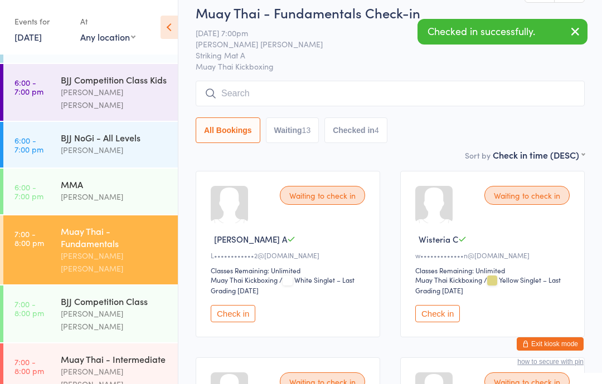
scroll to position [294, 0]
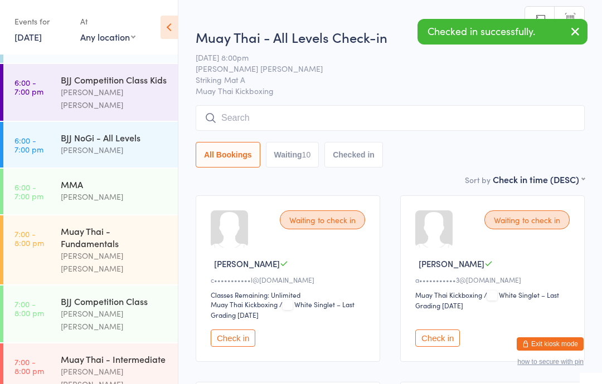
click at [430, 346] on button "Check in" at bounding box center [437, 338] width 45 height 17
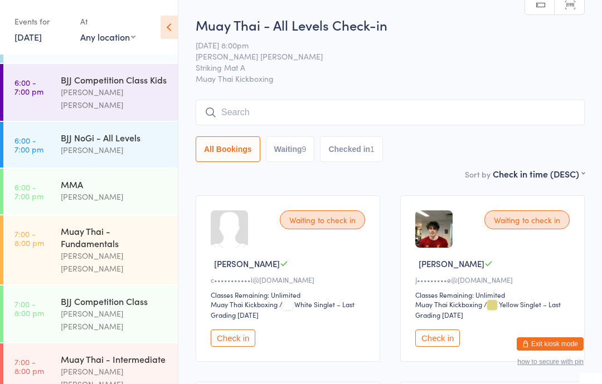
click at [128, 225] on div "Muay Thai - Fundamentals" at bounding box center [114, 237] width 107 height 25
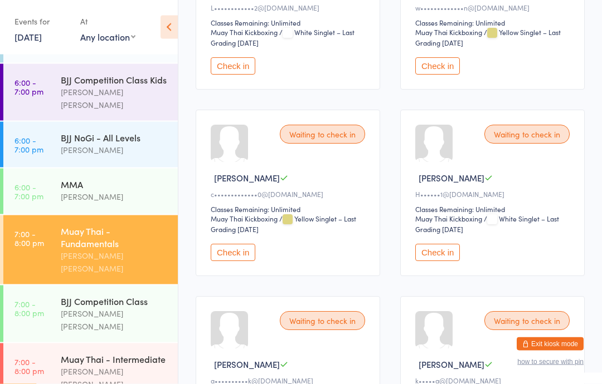
scroll to position [272, 0]
click at [230, 261] on button "Check in" at bounding box center [233, 252] width 45 height 17
click at [133, 365] on div "[PERSON_NAME] [PERSON_NAME]" at bounding box center [114, 378] width 107 height 26
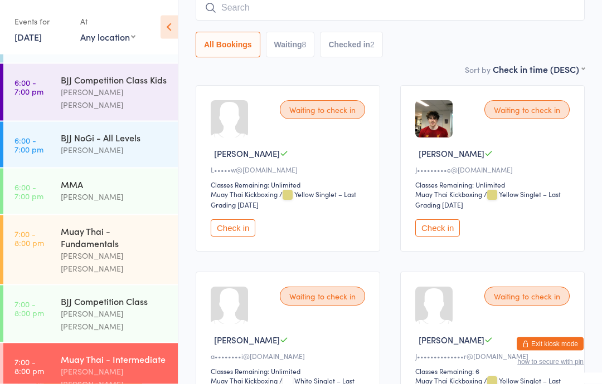
scroll to position [110, 0]
click at [233, 234] on button "Check in" at bounding box center [233, 227] width 45 height 17
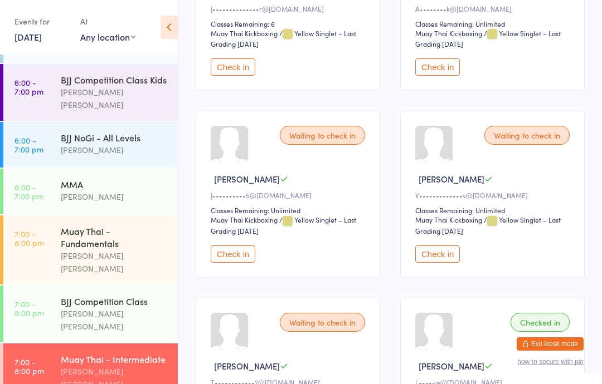
scroll to position [457, 0]
click at [138, 225] on div "Muay Thai - Fundamentals" at bounding box center [114, 237] width 107 height 25
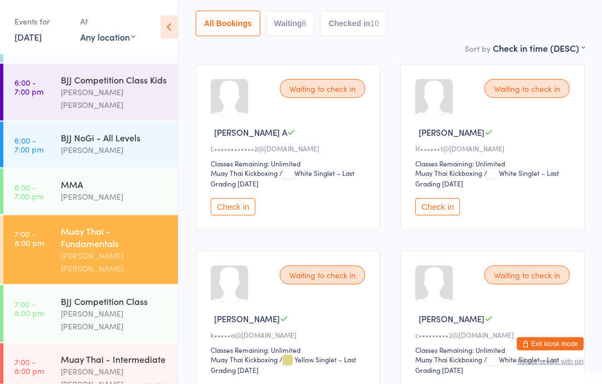
scroll to position [131, 0]
click at [440, 215] on button "Check in" at bounding box center [437, 206] width 45 height 17
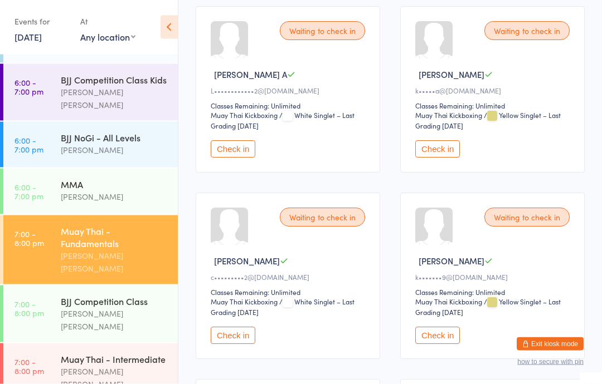
scroll to position [188, 0]
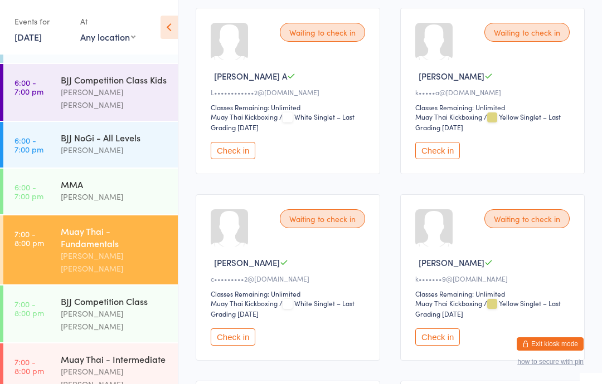
click at [126, 365] on div "[PERSON_NAME] [PERSON_NAME]" at bounding box center [114, 378] width 107 height 26
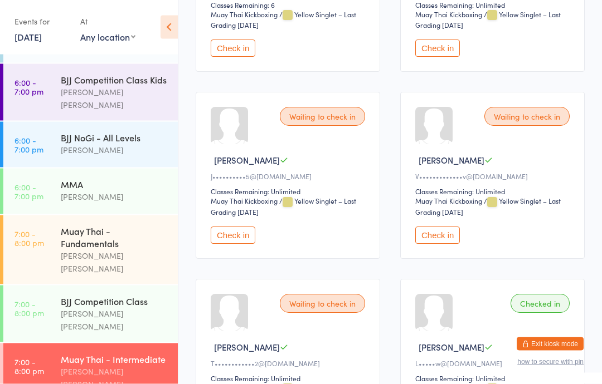
scroll to position [477, 0]
click at [240, 244] on button "Check in" at bounding box center [233, 235] width 45 height 17
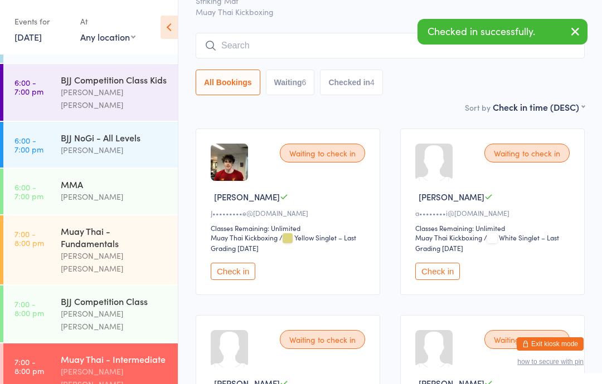
scroll to position [0, 0]
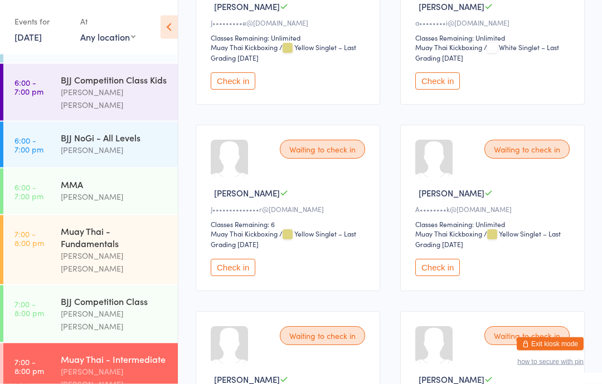
click at [433, 277] on button "Check in" at bounding box center [437, 268] width 45 height 17
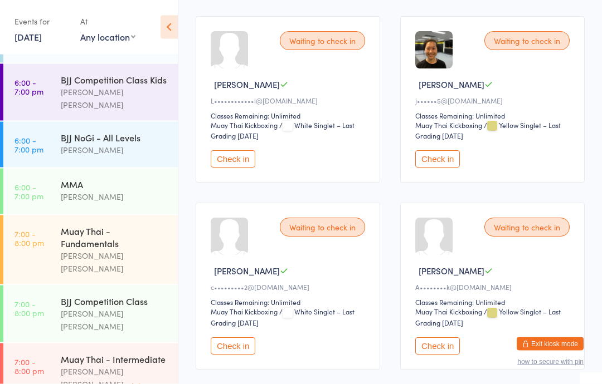
click at [434, 355] on button "Check in" at bounding box center [437, 346] width 45 height 17
click at [92, 225] on div "Muay Thai - Fundamentals" at bounding box center [114, 237] width 107 height 25
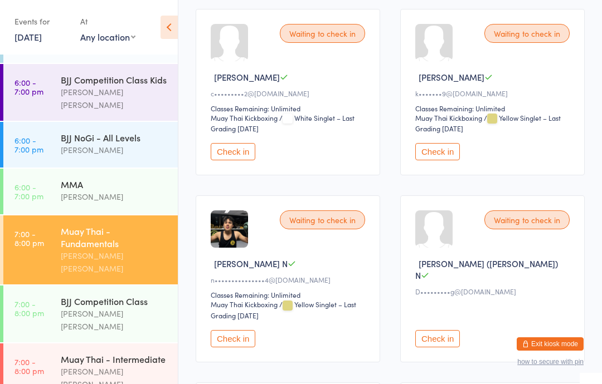
scroll to position [353, 0]
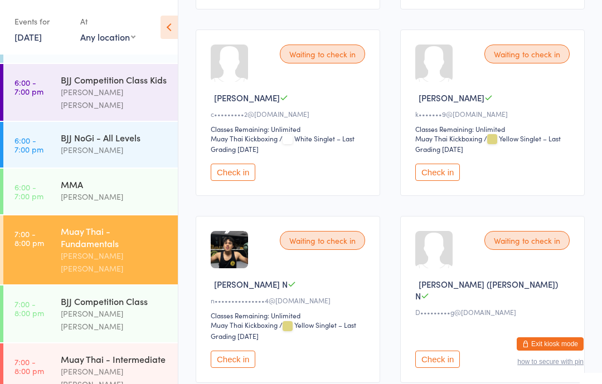
click at [447, 181] on button "Check in" at bounding box center [437, 172] width 45 height 17
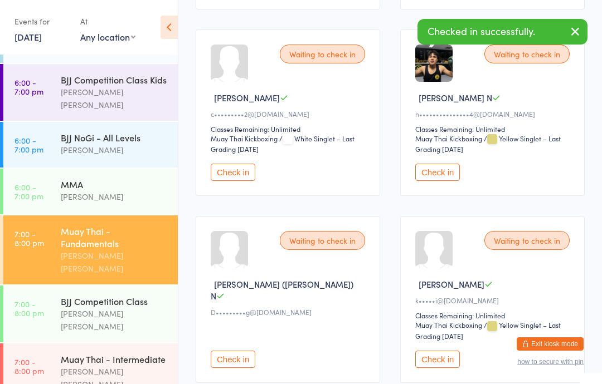
click at [445, 366] on button "Check in" at bounding box center [437, 359] width 45 height 17
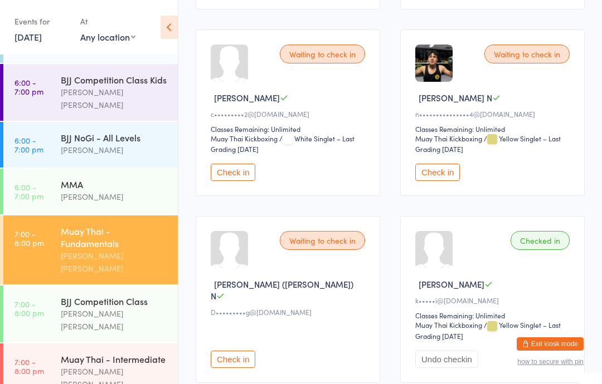
click at [143, 353] on div "Muay Thai - Intermediate" at bounding box center [114, 359] width 107 height 12
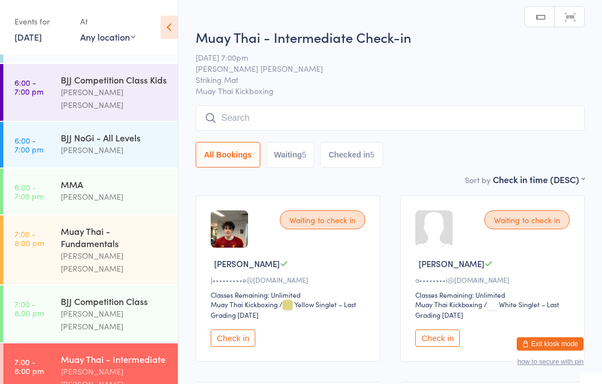
click at [399, 119] on input "search" at bounding box center [389, 118] width 389 height 26
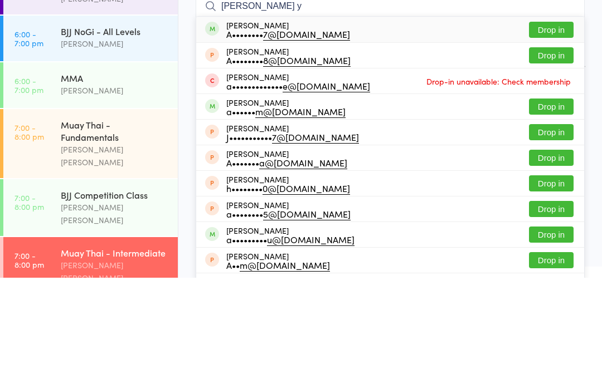
type input "[PERSON_NAME] y"
click at [557, 128] on button "Drop in" at bounding box center [551, 136] width 45 height 16
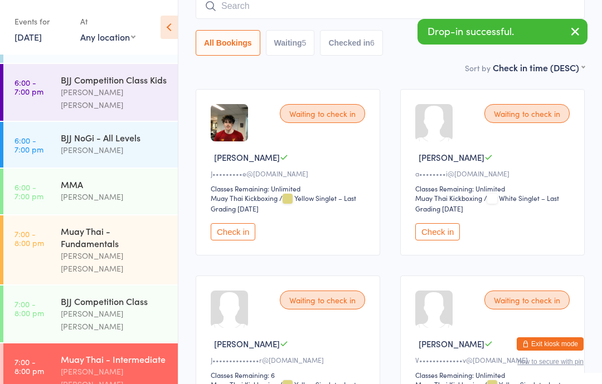
click at [354, 9] on input "search" at bounding box center [389, 6] width 389 height 26
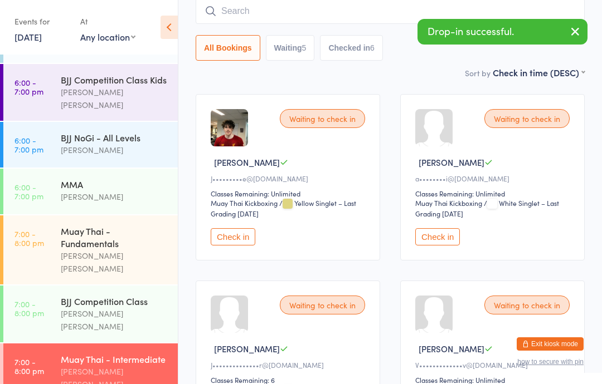
scroll to position [101, 0]
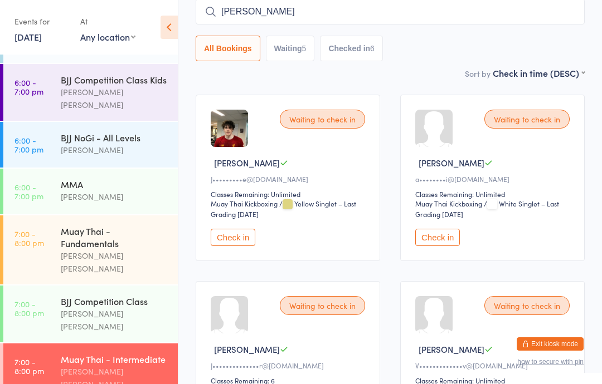
type input "[PERSON_NAME]"
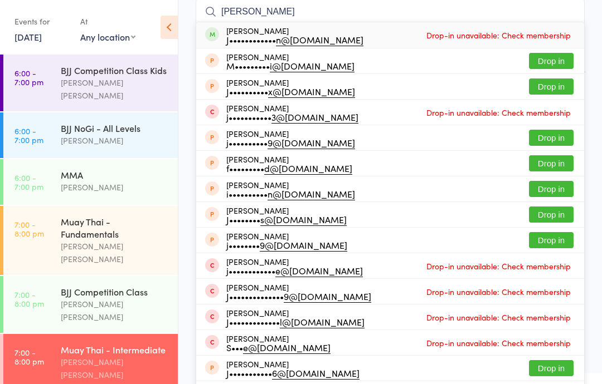
scroll to position [300, 0]
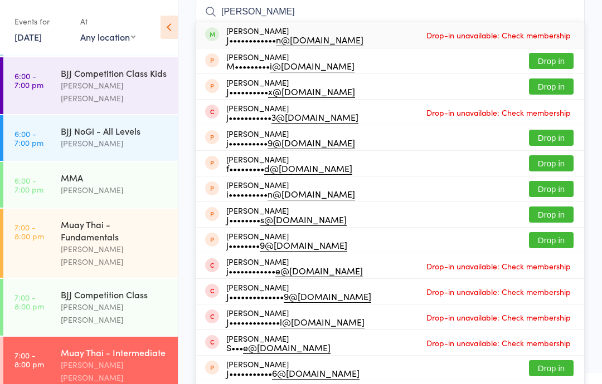
click at [128, 301] on div "[PERSON_NAME] [PERSON_NAME]" at bounding box center [114, 314] width 107 height 26
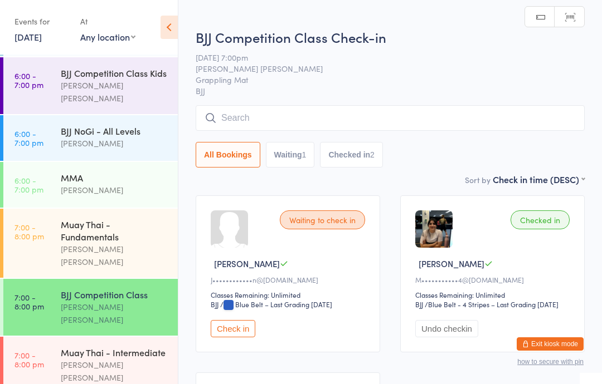
click at [228, 334] on button "Check in" at bounding box center [233, 328] width 45 height 17
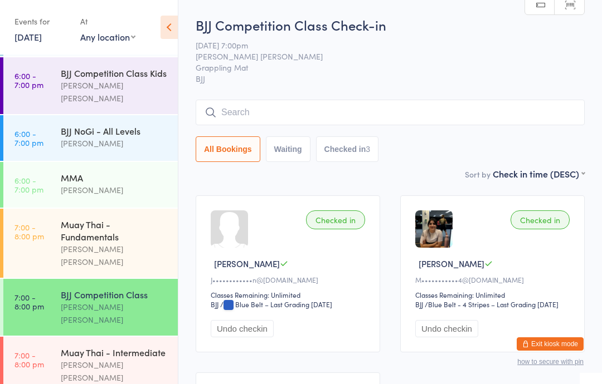
click at [125, 359] on div "[PERSON_NAME] [PERSON_NAME]" at bounding box center [114, 372] width 107 height 26
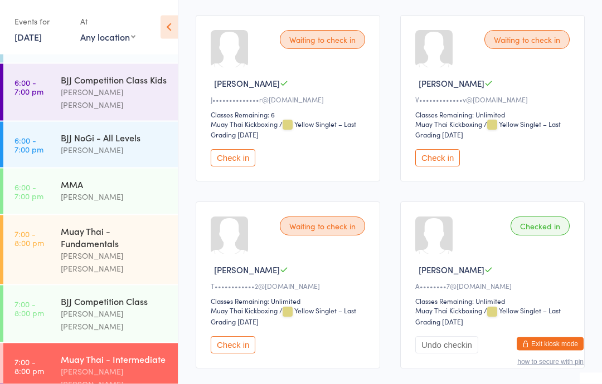
scroll to position [381, 0]
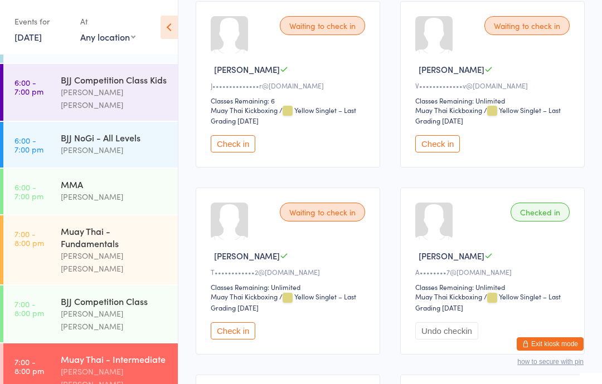
click at [241, 338] on button "Check in" at bounding box center [233, 330] width 45 height 17
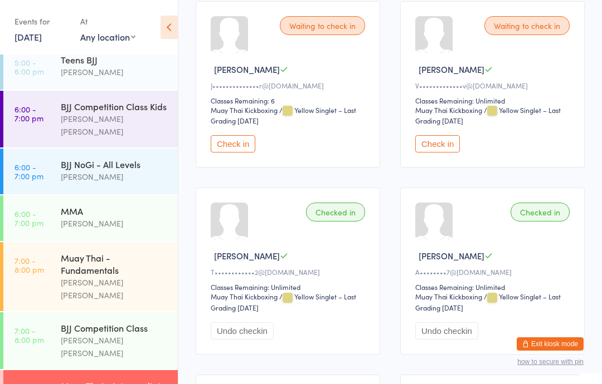
scroll to position [266, 0]
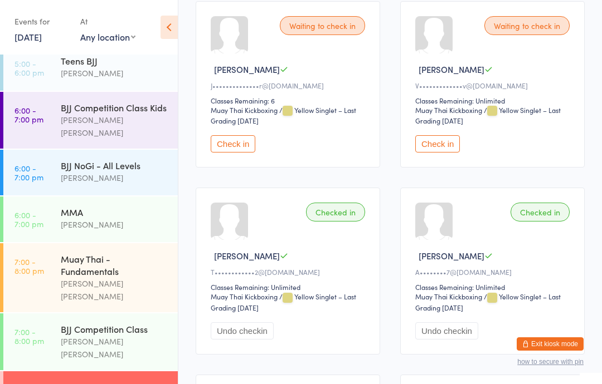
click at [134, 253] on div "Muay Thai - Fundamentals" at bounding box center [114, 265] width 107 height 25
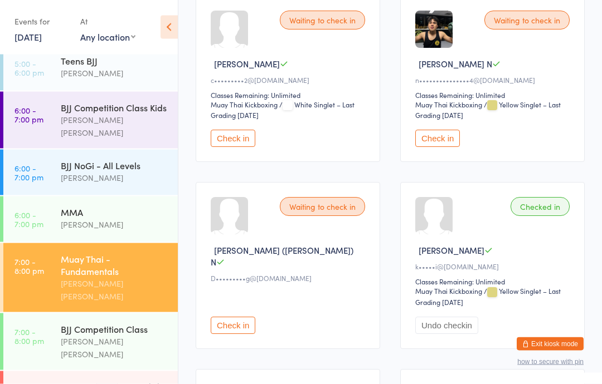
scroll to position [387, 0]
click at [243, 147] on button "Check in" at bounding box center [233, 138] width 45 height 17
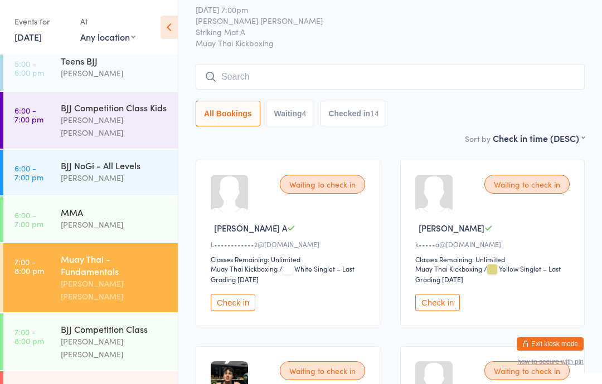
scroll to position [0, 0]
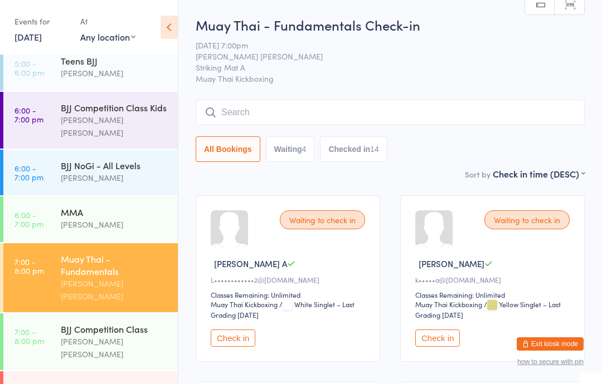
click at [363, 114] on input "search" at bounding box center [389, 113] width 389 height 26
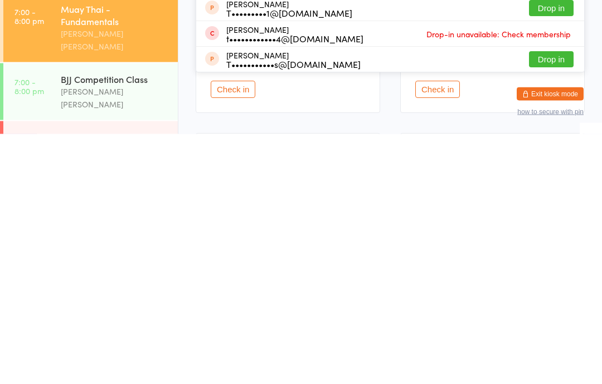
scroll to position [195, 0]
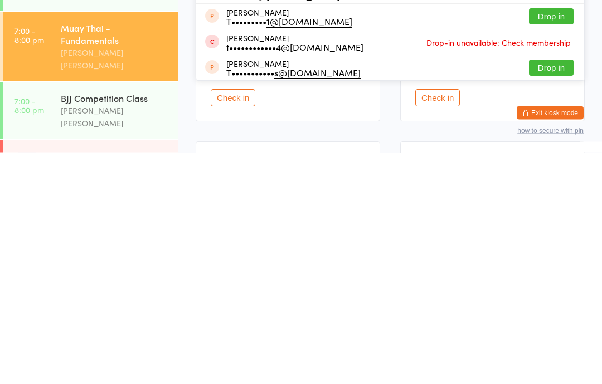
type input "[PERSON_NAME]"
click at [555, 240] on button "Drop in" at bounding box center [551, 248] width 45 height 16
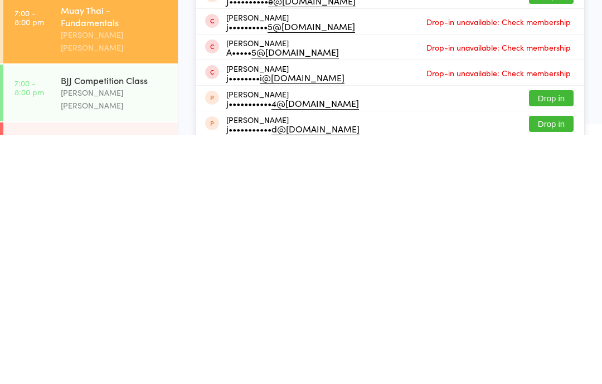
scroll to position [44, 0]
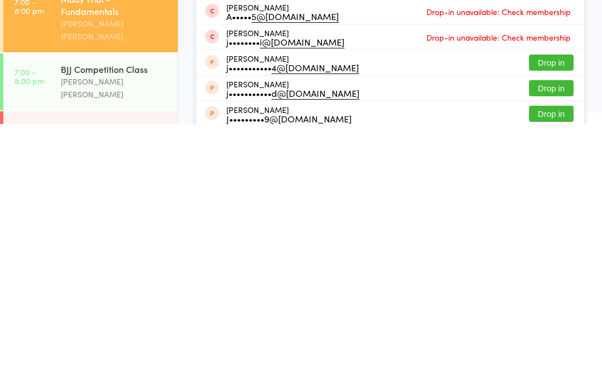
type input "[PERSON_NAME]"
click at [555, 366] on button "Drop in" at bounding box center [551, 374] width 45 height 16
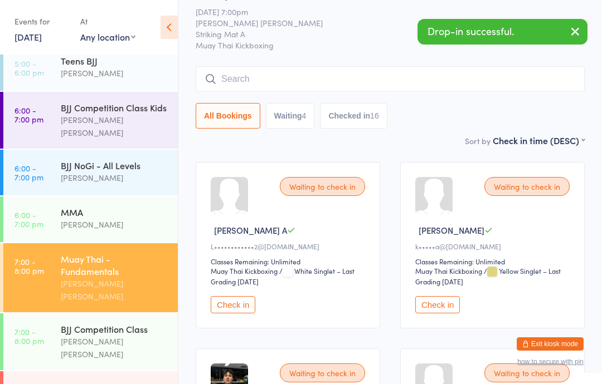
scroll to position [0, 0]
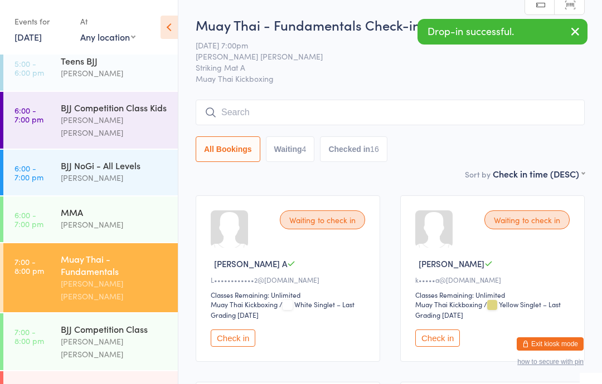
click at [327, 112] on input "search" at bounding box center [389, 113] width 389 height 26
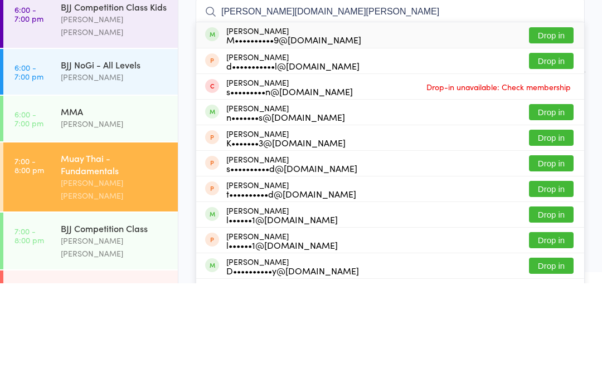
scroll to position [101, 0]
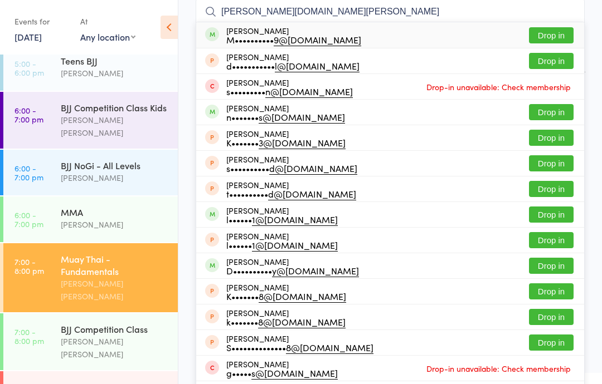
type input "[PERSON_NAME][DOMAIN_NAME][PERSON_NAME]"
click at [553, 36] on button "Drop in" at bounding box center [551, 35] width 45 height 16
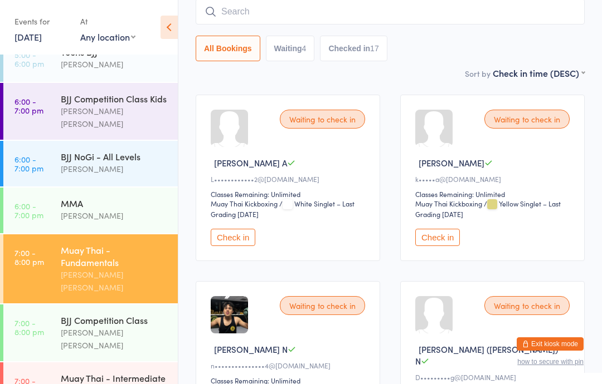
scroll to position [273, 0]
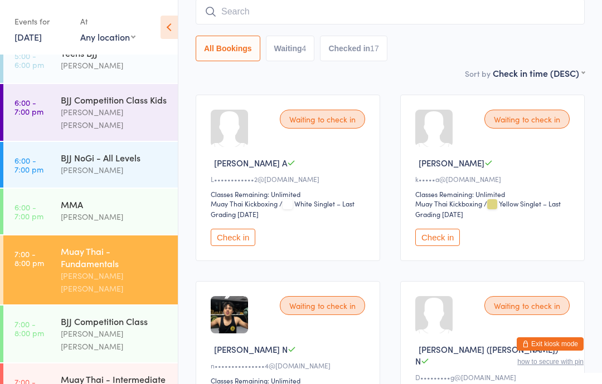
click at [124, 245] on div "Muay Thai - Fundamentals" at bounding box center [114, 257] width 107 height 25
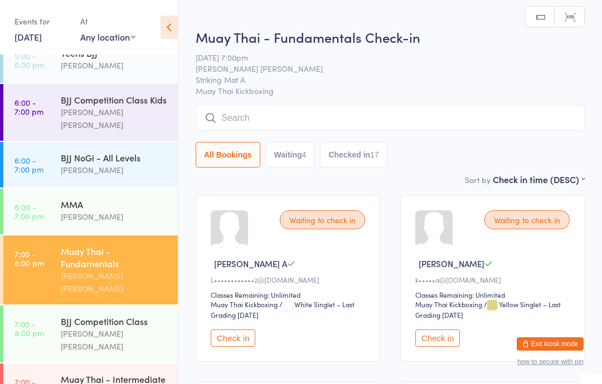
click at [407, 24] on html "You have now entered Kiosk Mode. Members will be able to check themselves in us…" at bounding box center [301, 192] width 602 height 384
click at [412, 113] on input "search" at bounding box center [389, 118] width 389 height 26
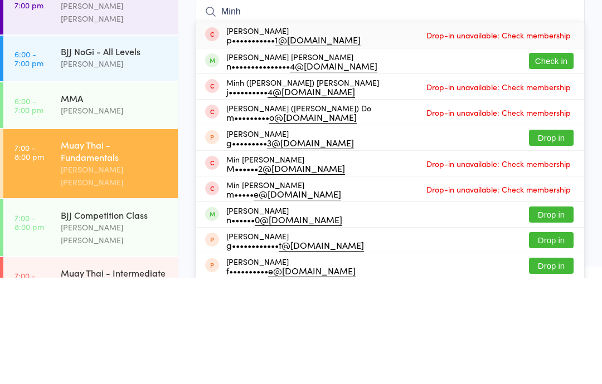
type input "Minh"
click at [546, 159] on button "Check in" at bounding box center [551, 167] width 45 height 16
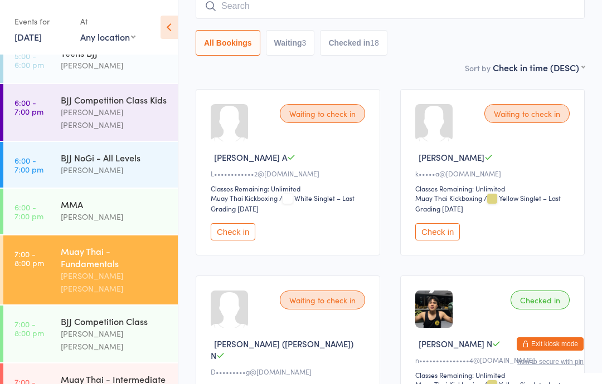
scroll to position [326, 0]
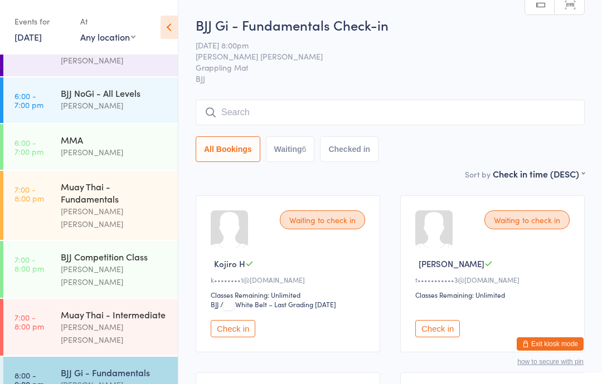
scroll to position [338, 0]
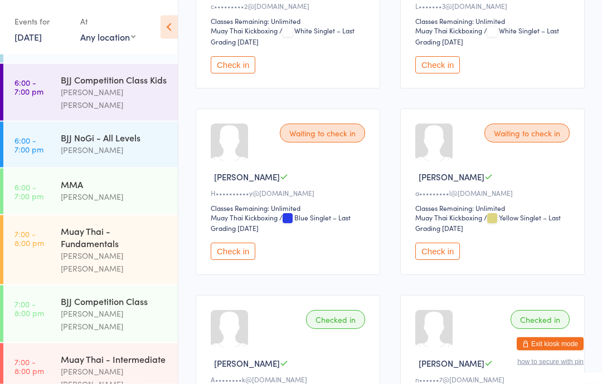
scroll to position [648, 0]
click at [439, 260] on button "Check in" at bounding box center [437, 250] width 45 height 17
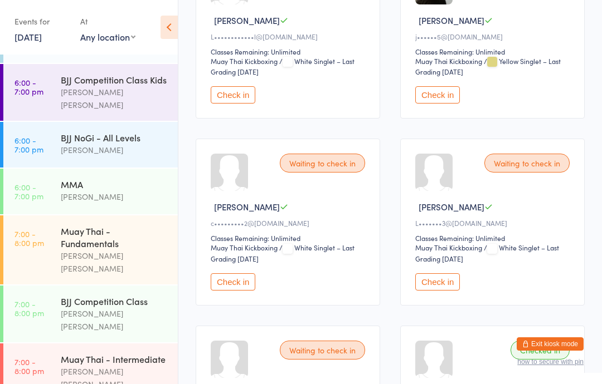
scroll to position [478, 0]
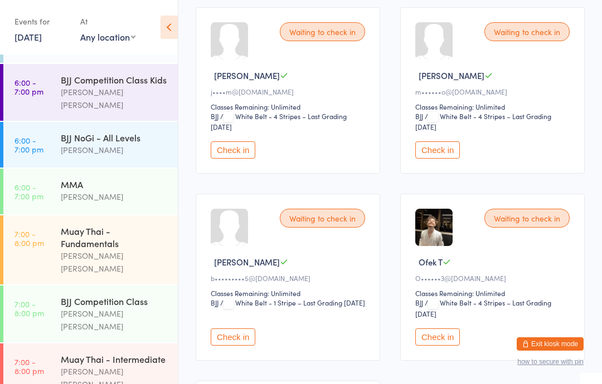
scroll to position [384, 0]
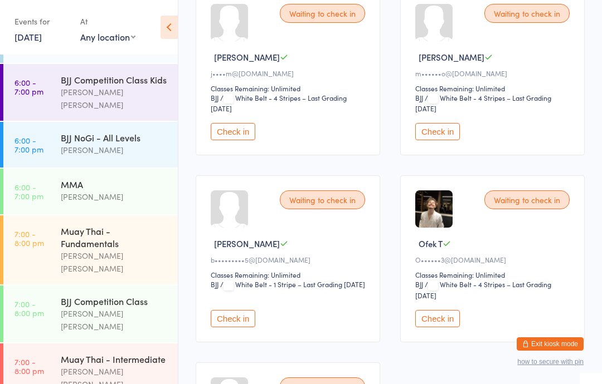
click at [242, 326] on button "Check in" at bounding box center [233, 318] width 45 height 17
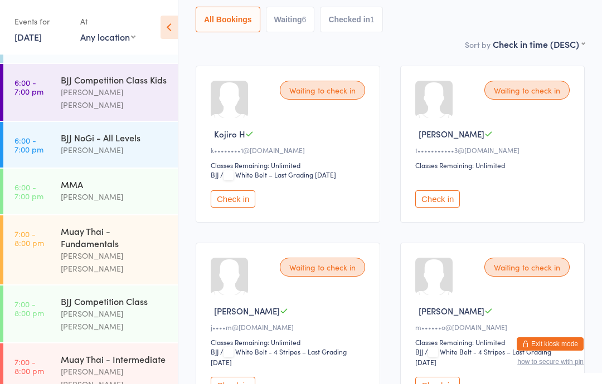
scroll to position [126, 0]
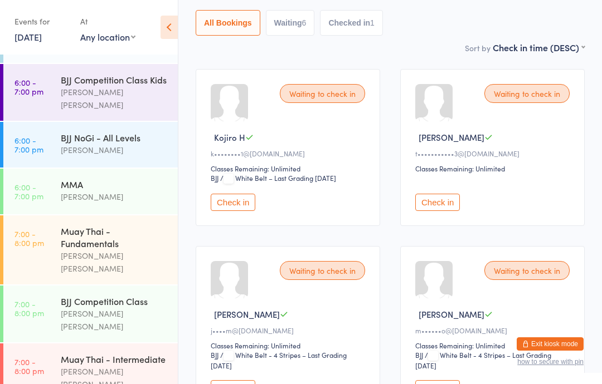
click at [252, 208] on button "Check in" at bounding box center [233, 202] width 45 height 17
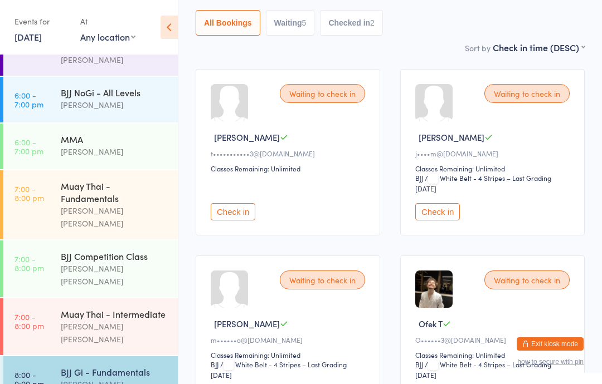
scroll to position [338, 0]
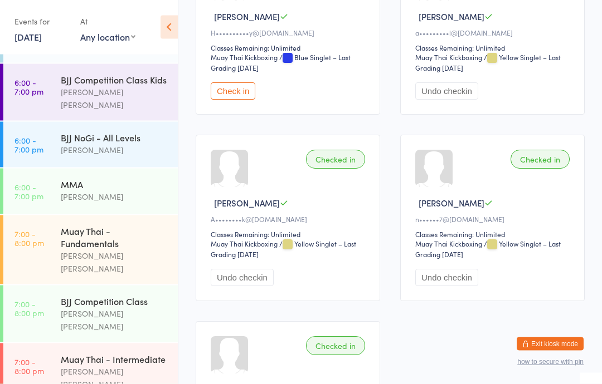
scroll to position [807, 0]
click at [213, 115] on div "Waiting to check in [PERSON_NAME]•••••••••• y@[DOMAIN_NAME] Classes Remaining: …" at bounding box center [287, 32] width 184 height 167
click at [240, 100] on button "Check in" at bounding box center [233, 91] width 45 height 17
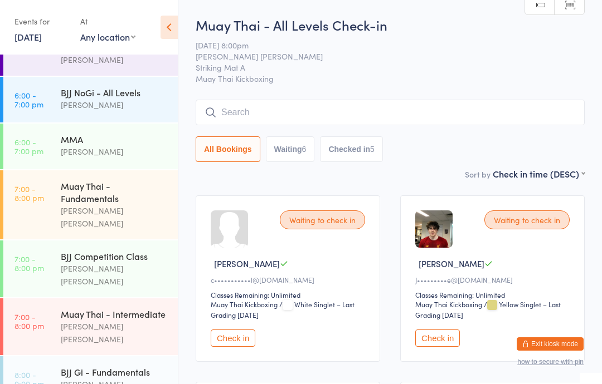
scroll to position [338, 0]
click at [484, 114] on input "search" at bounding box center [389, 113] width 389 height 26
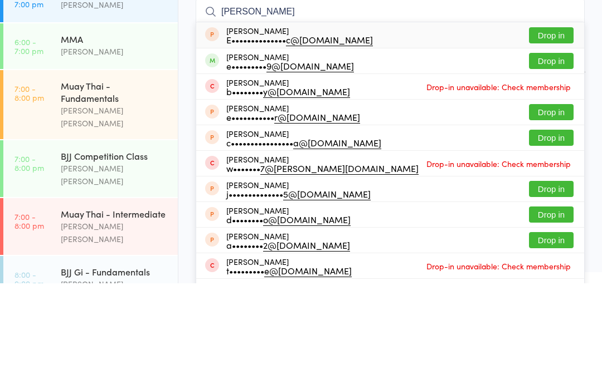
type input "[PERSON_NAME]"
click at [560, 154] on button "Drop in" at bounding box center [551, 162] width 45 height 16
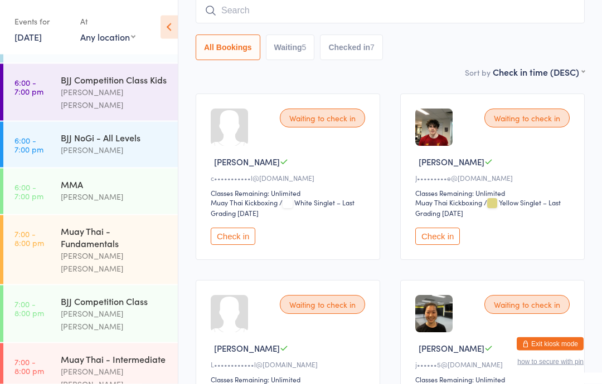
scroll to position [102, 0]
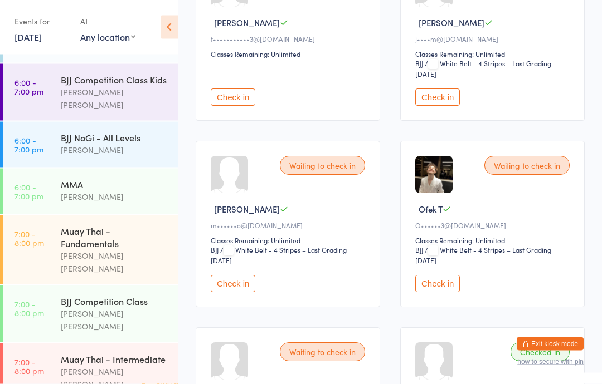
scroll to position [241, 0]
click at [443, 292] on button "Check in" at bounding box center [437, 283] width 45 height 17
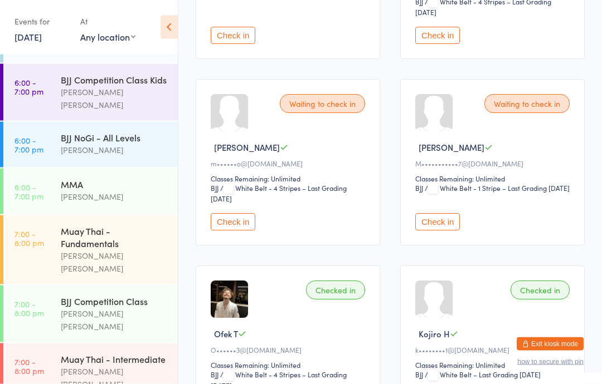
scroll to position [299, 0]
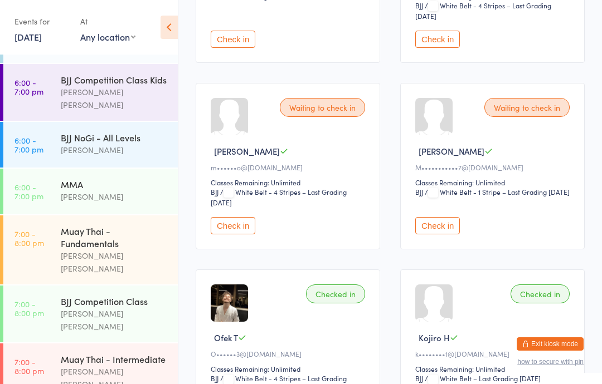
click at [445, 234] on button "Check in" at bounding box center [437, 225] width 45 height 17
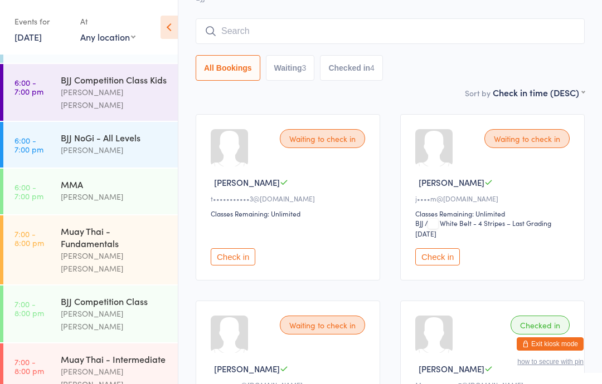
scroll to position [0, 0]
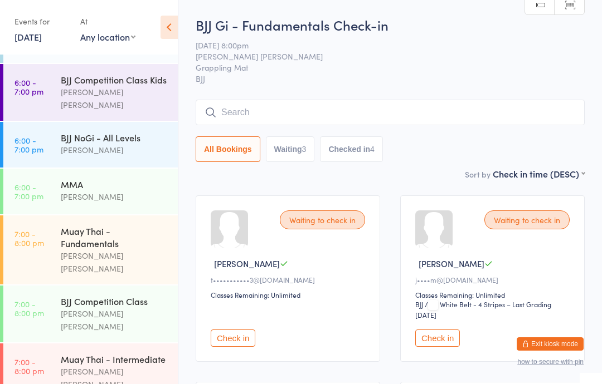
click at [243, 107] on input "search" at bounding box center [389, 113] width 389 height 26
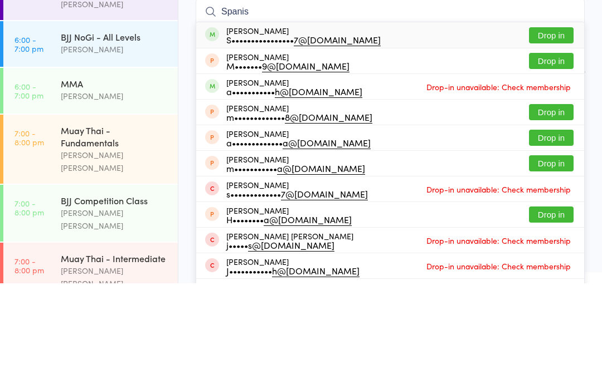
type input "Spanis"
click at [546, 128] on button "Drop in" at bounding box center [551, 136] width 45 height 16
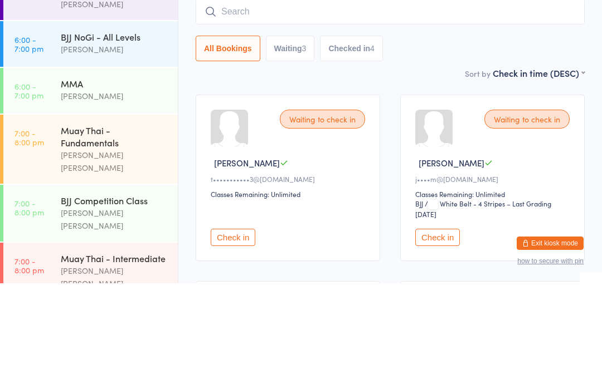
scroll to position [101, 0]
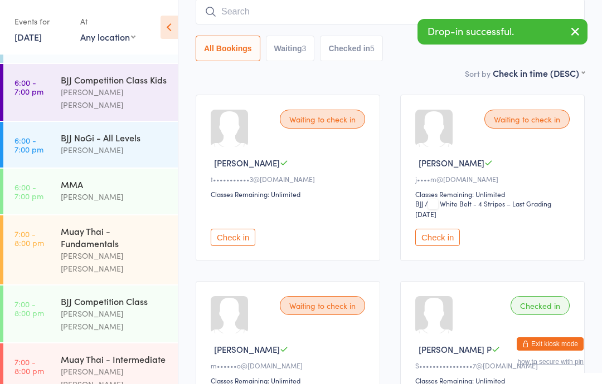
click at [291, 16] on input "search" at bounding box center [389, 12] width 389 height 26
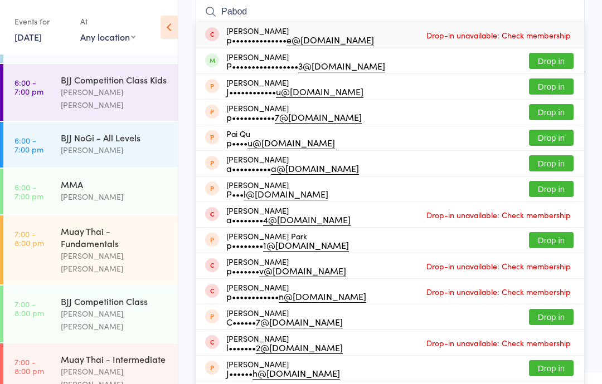
type input "Pabod"
click at [559, 60] on button "Drop in" at bounding box center [551, 61] width 45 height 16
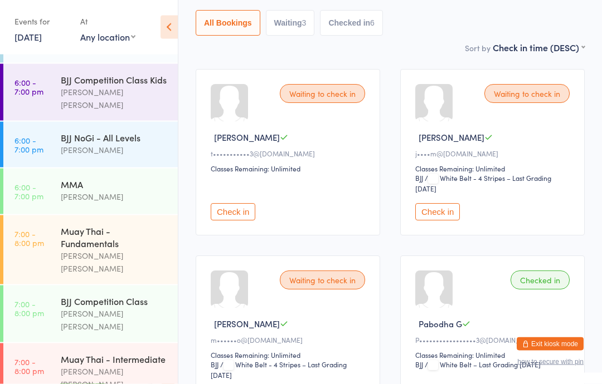
scroll to position [125, 0]
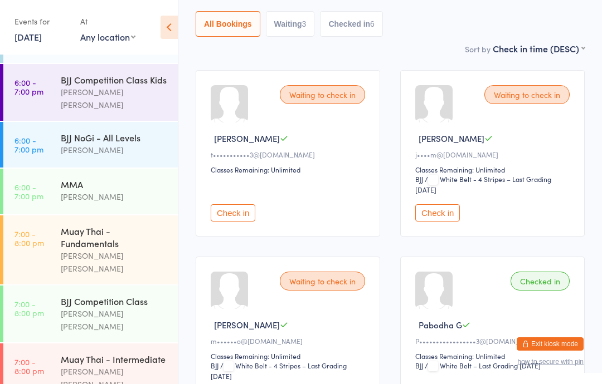
click at [225, 222] on button "Check in" at bounding box center [233, 212] width 45 height 17
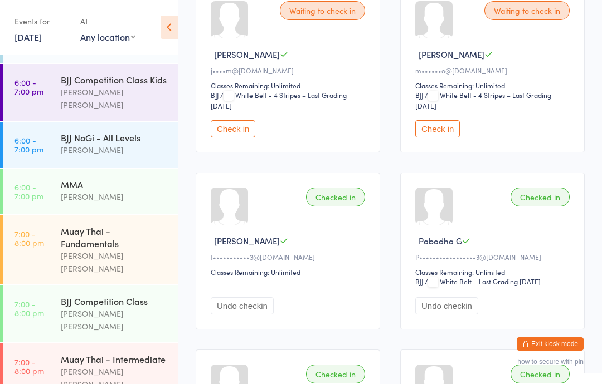
scroll to position [204, 0]
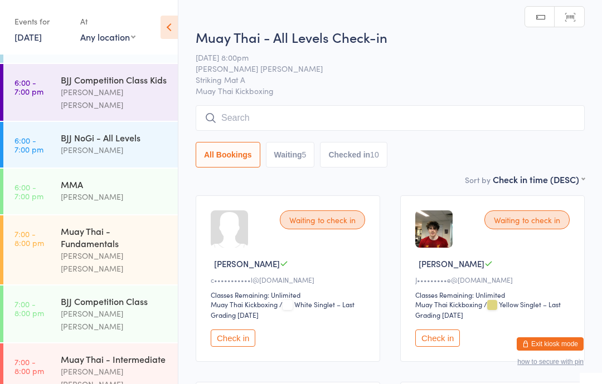
click at [462, 123] on input "search" at bounding box center [389, 118] width 389 height 26
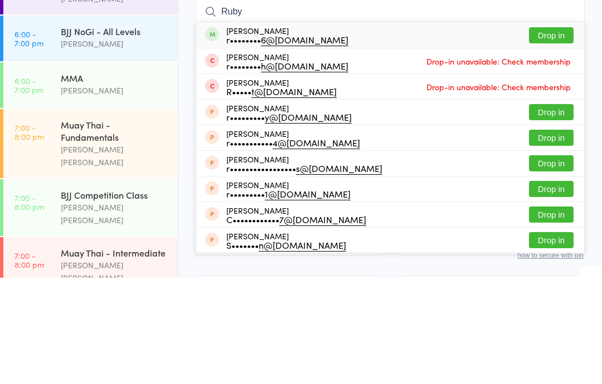
type input "Ruby"
click at [548, 134] on button "Drop in" at bounding box center [551, 142] width 45 height 16
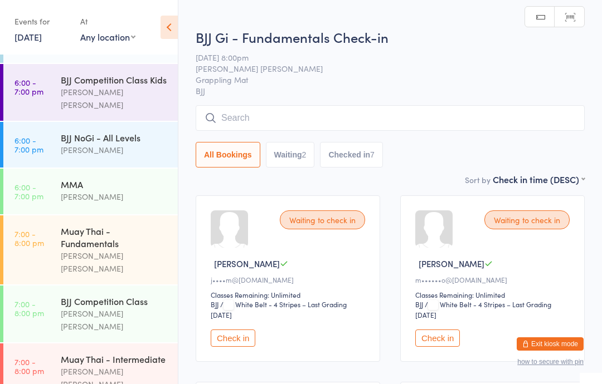
click at [433, 345] on button "Check in" at bounding box center [437, 338] width 45 height 17
